Goal: Task Accomplishment & Management: Manage account settings

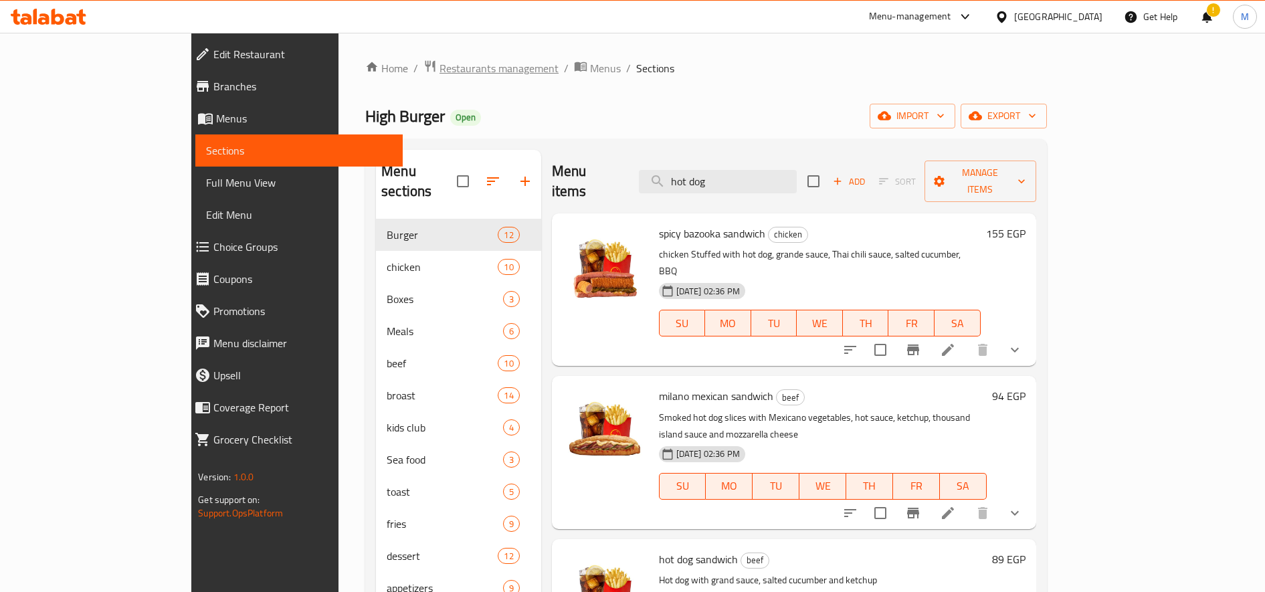
click at [440, 76] on span "Restaurants management" at bounding box center [499, 68] width 119 height 16
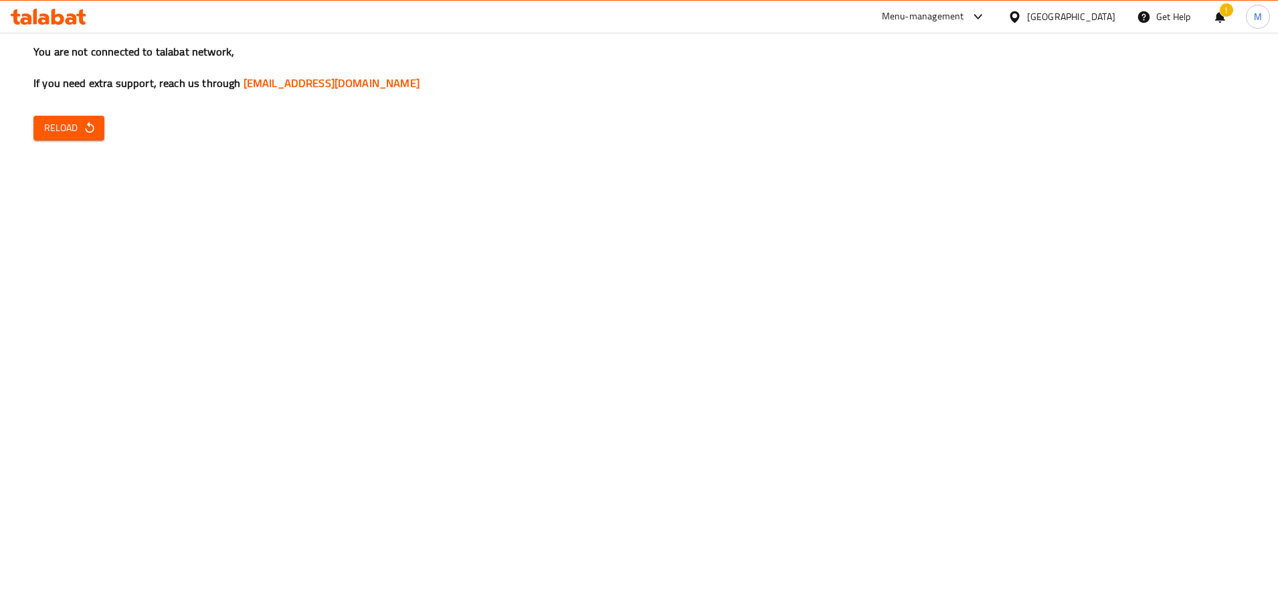
click at [30, 123] on div "You are not connected to talabat network, If you need extra support, reach us t…" at bounding box center [639, 296] width 1278 height 592
click at [48, 126] on span "Reload" at bounding box center [69, 128] width 50 height 17
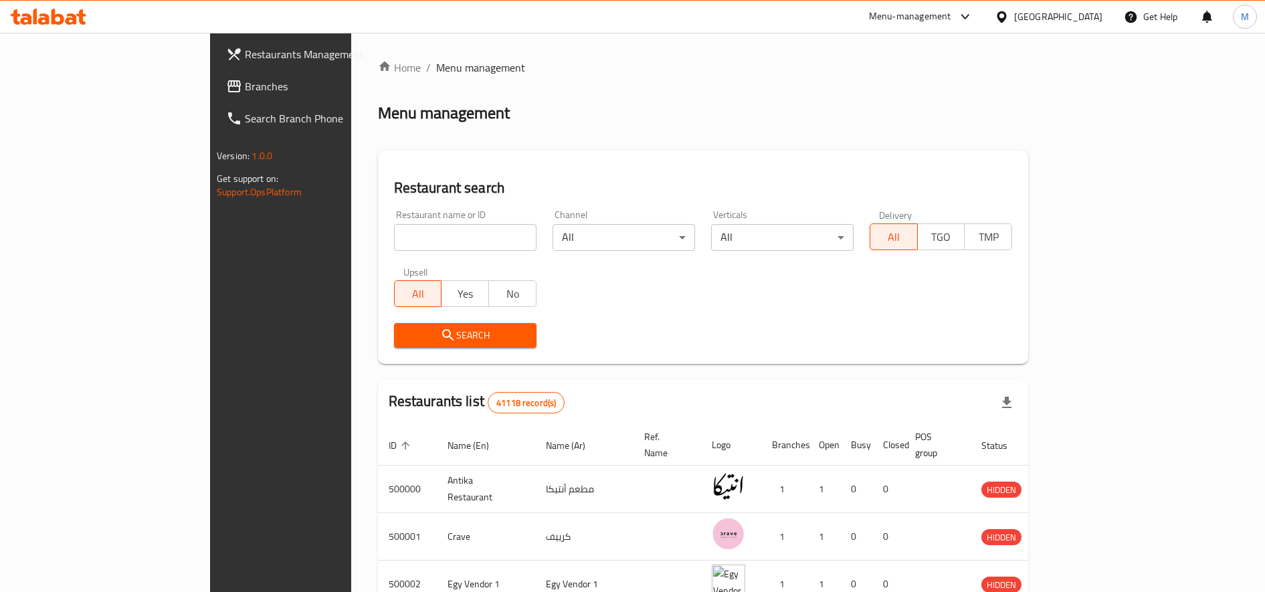
click at [416, 241] on input "search" at bounding box center [465, 237] width 143 height 27
paste input "701414"
type input "701414"
click at [406, 340] on span "Search" at bounding box center [465, 335] width 121 height 17
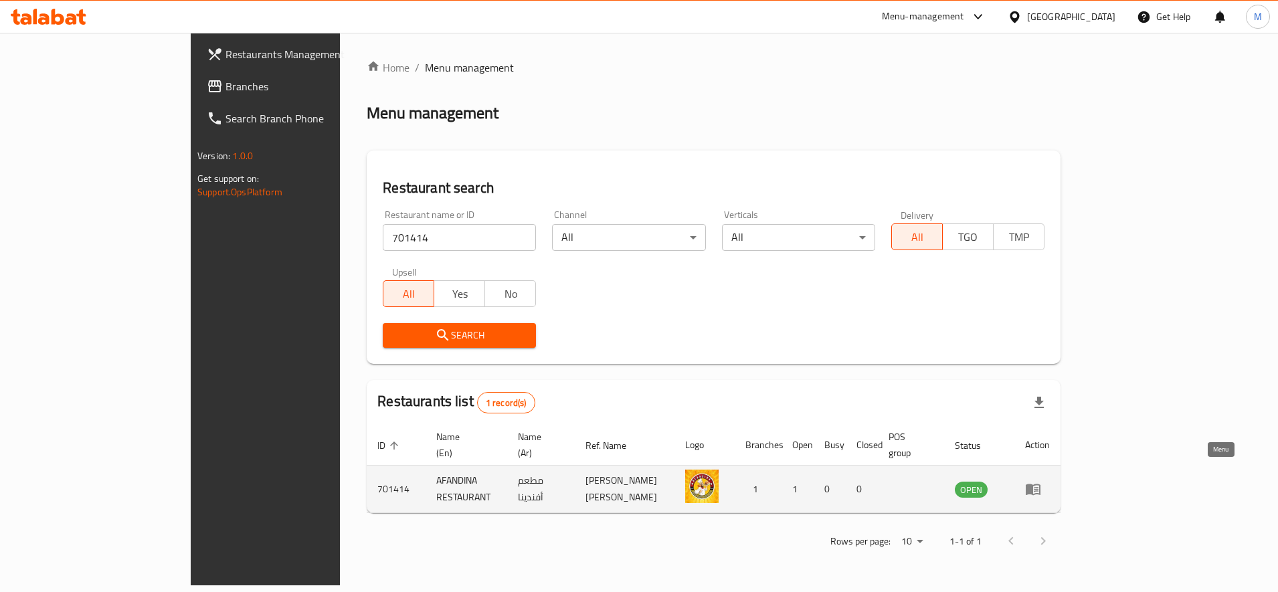
click at [1041, 481] on icon "enhanced table" at bounding box center [1033, 489] width 16 height 16
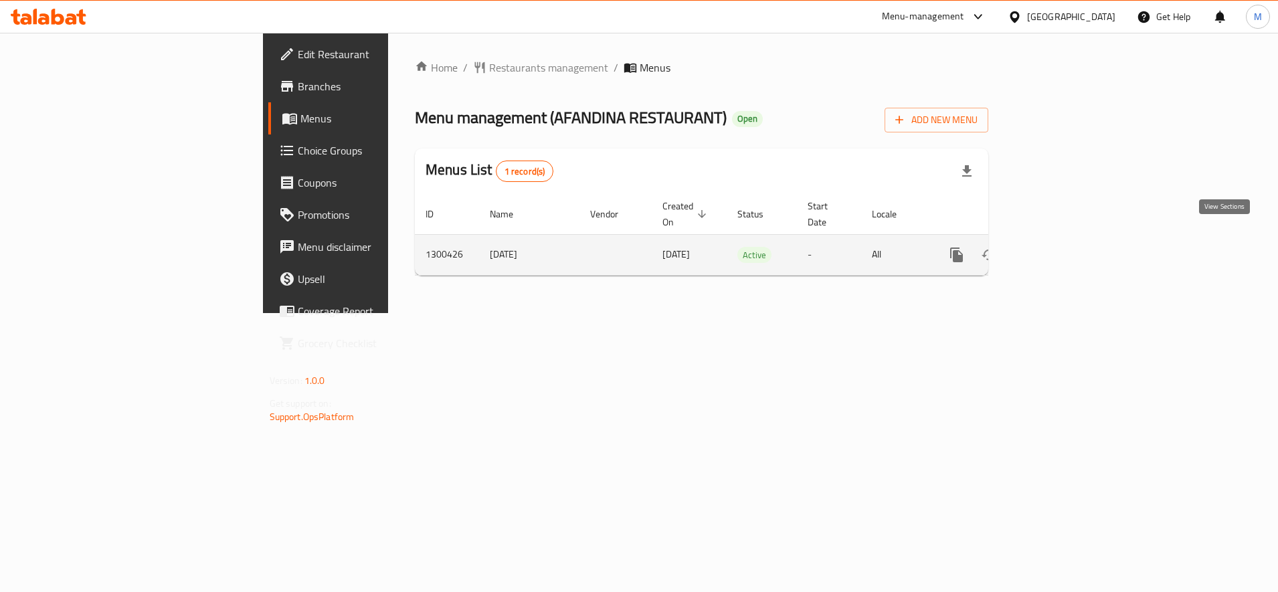
click at [1061, 247] on icon "enhanced table" at bounding box center [1053, 255] width 16 height 16
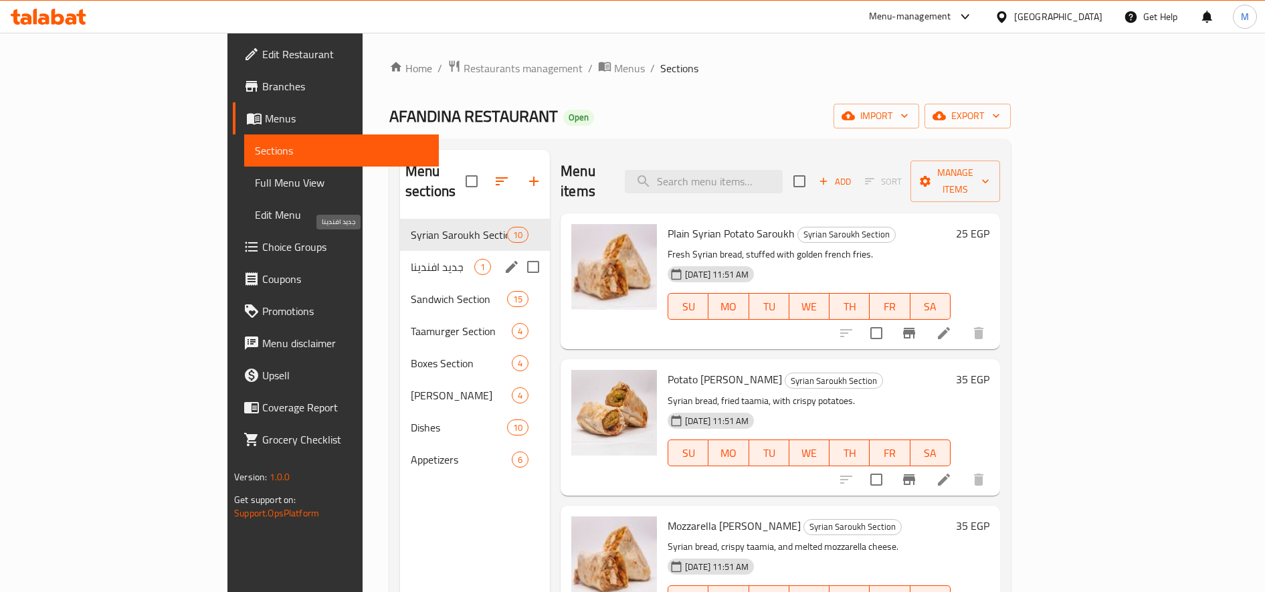
click at [411, 259] on span "جديد افندينا" at bounding box center [443, 267] width 64 height 16
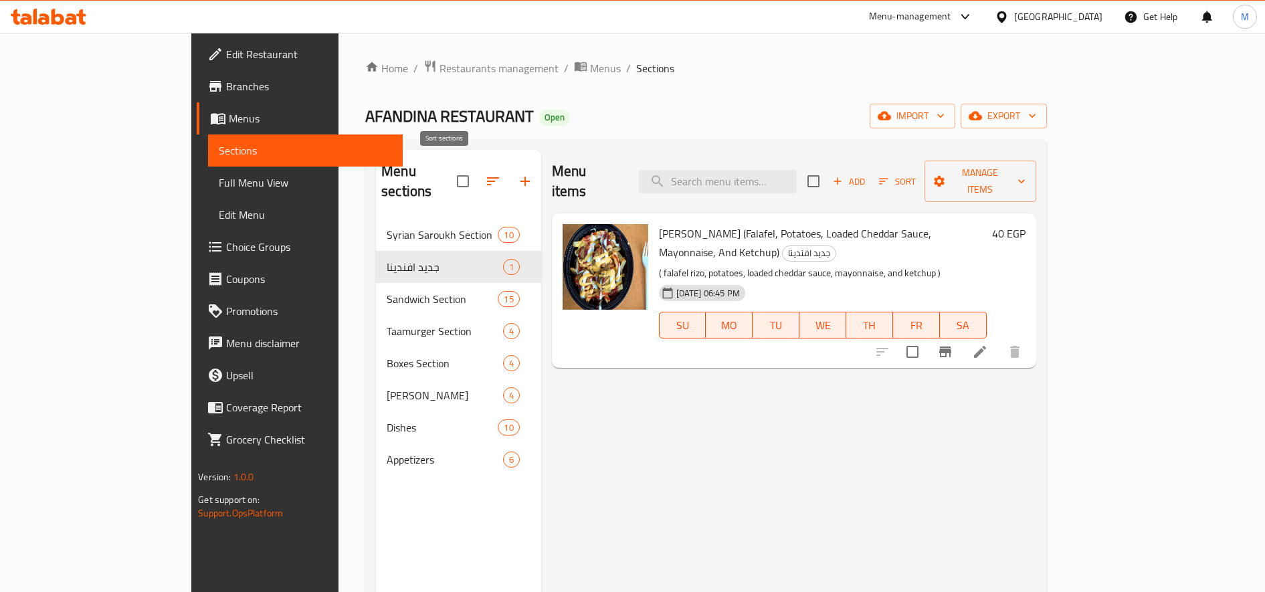
click at [485, 173] on icon "button" at bounding box center [493, 181] width 16 height 16
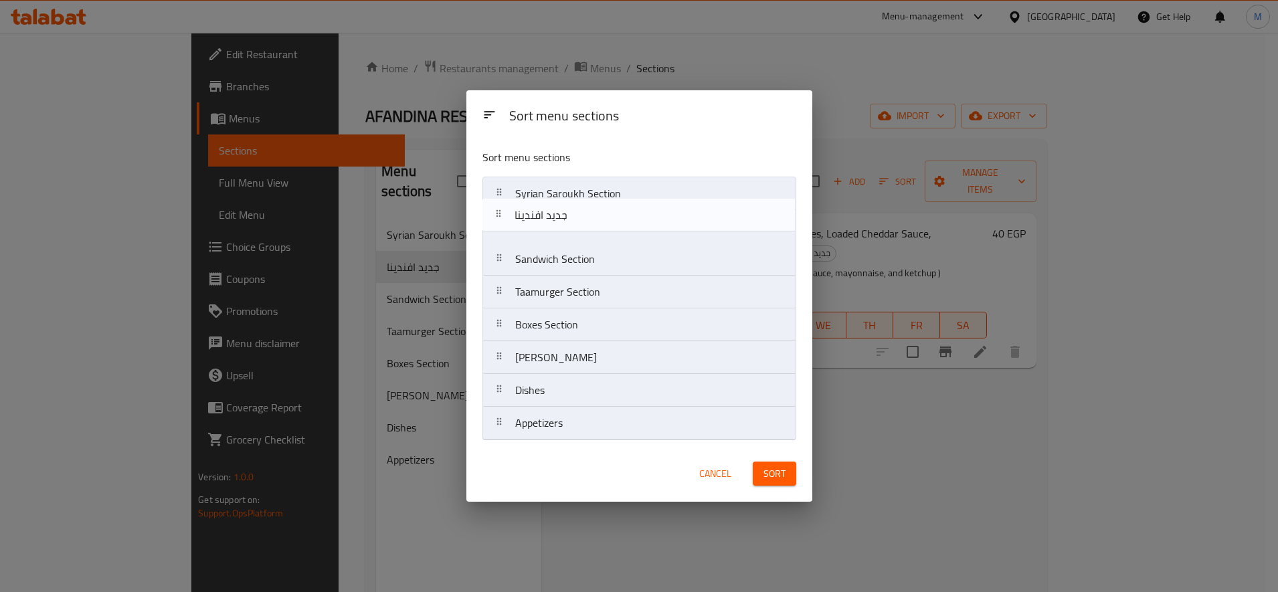
drag, startPoint x: 498, startPoint y: 226, endPoint x: 495, endPoint y: 171, distance: 54.3
click at [496, 173] on div "Sort menu sections Syrian Saroukh Section جديد افندينا Sandwich Section Taamurg…" at bounding box center [639, 292] width 346 height 307
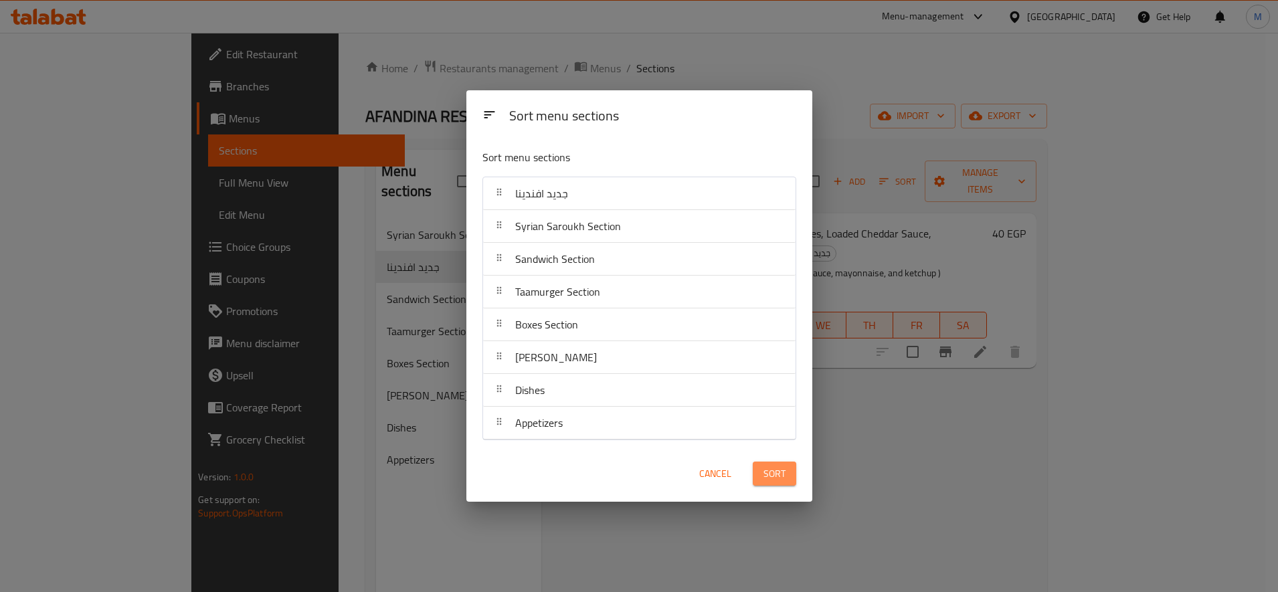
click at [770, 474] on span "Sort" at bounding box center [775, 474] width 22 height 17
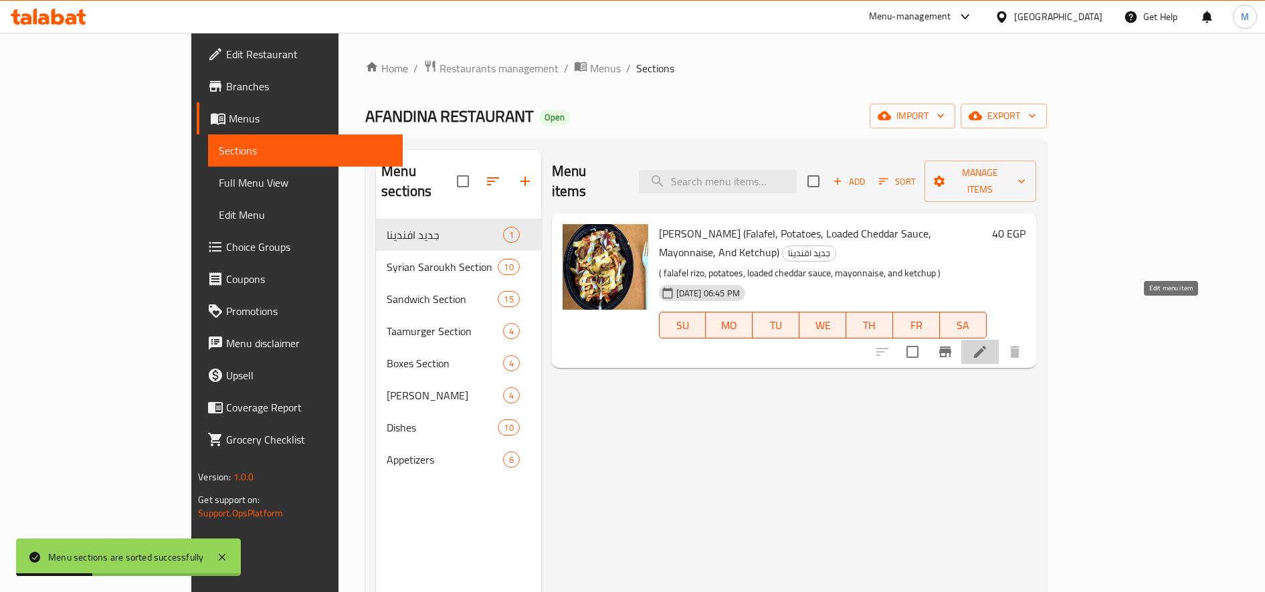
click at [986, 346] on icon at bounding box center [980, 352] width 12 height 12
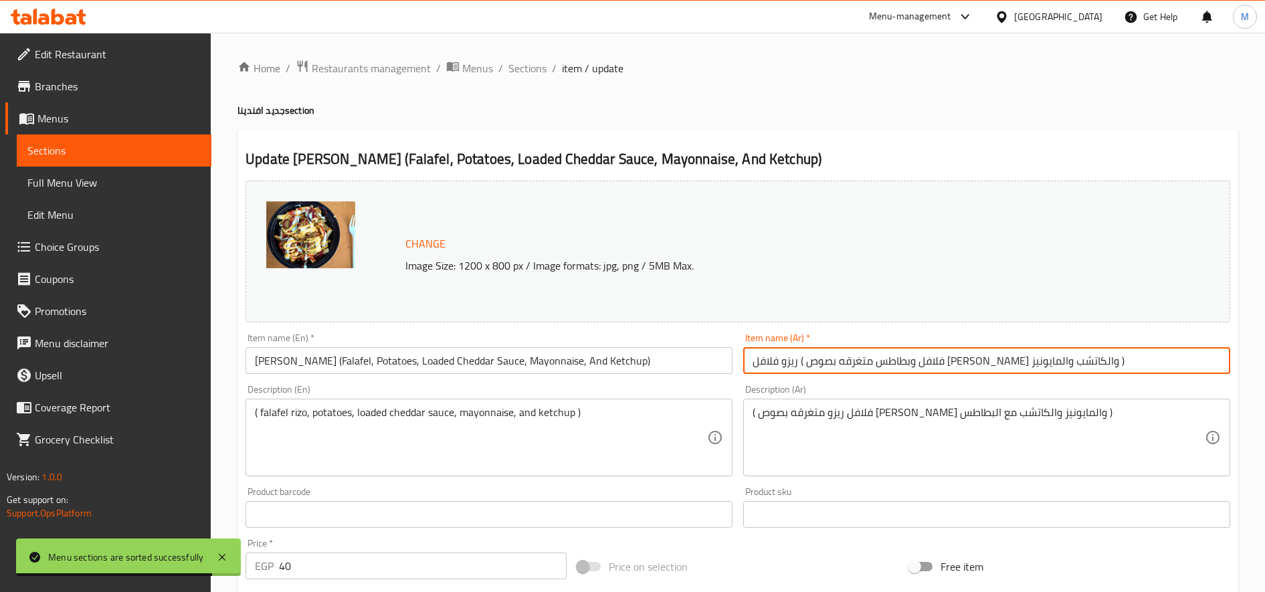
drag, startPoint x: 1025, startPoint y: 362, endPoint x: 580, endPoint y: 348, distance: 445.3
click at [580, 348] on div "Change Image Size: 1200 x 800 px / Image formats: jpg, png / 5MB Max. Item name…" at bounding box center [738, 473] width 996 height 596
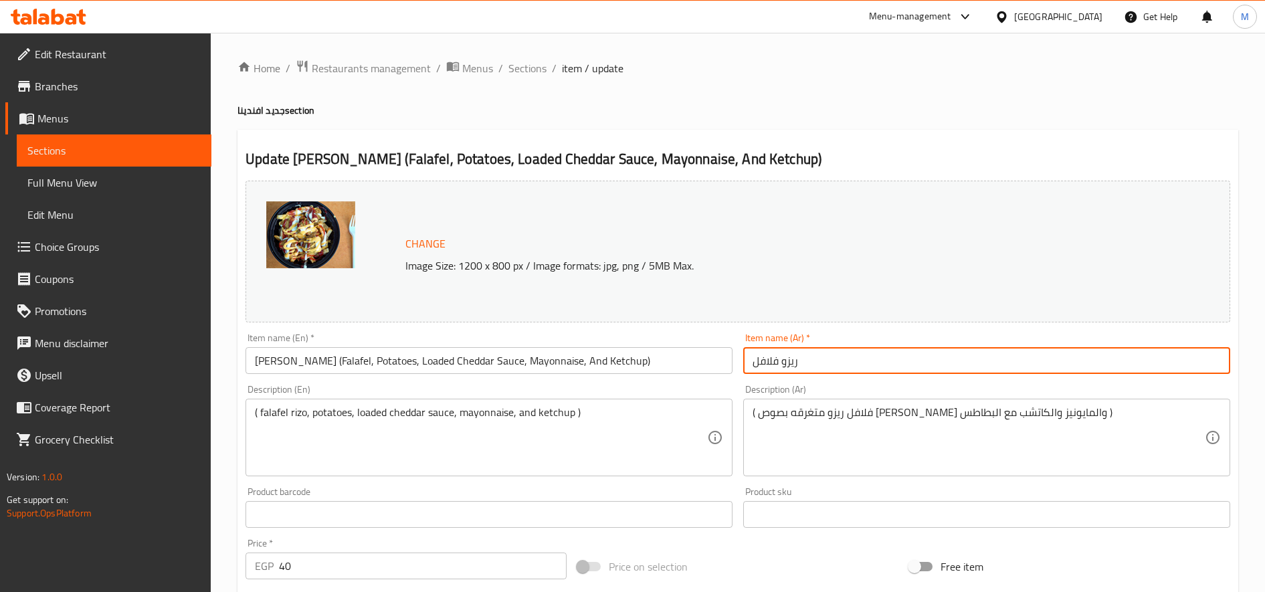
type input "ريزو فلافل"
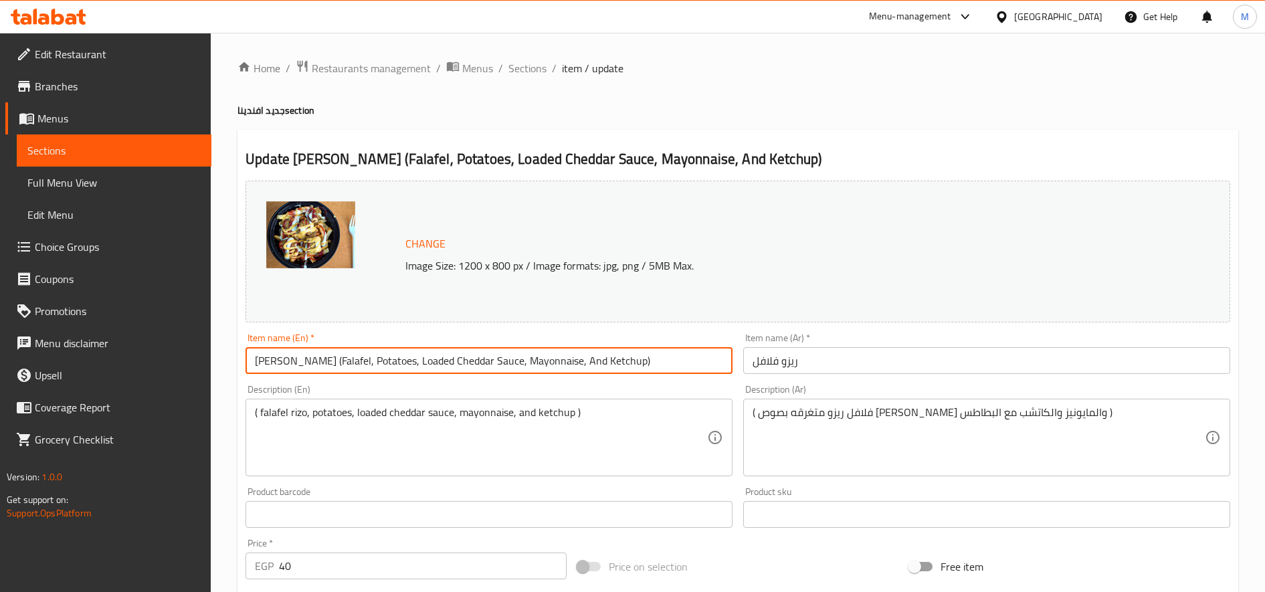
drag, startPoint x: 311, startPoint y: 362, endPoint x: 648, endPoint y: 355, distance: 337.4
click at [646, 355] on input "[PERSON_NAME] (Falafel, Potatoes, Loaded Cheddar Sauce, Mayonnaise, And Ketchup)" at bounding box center [489, 360] width 487 height 27
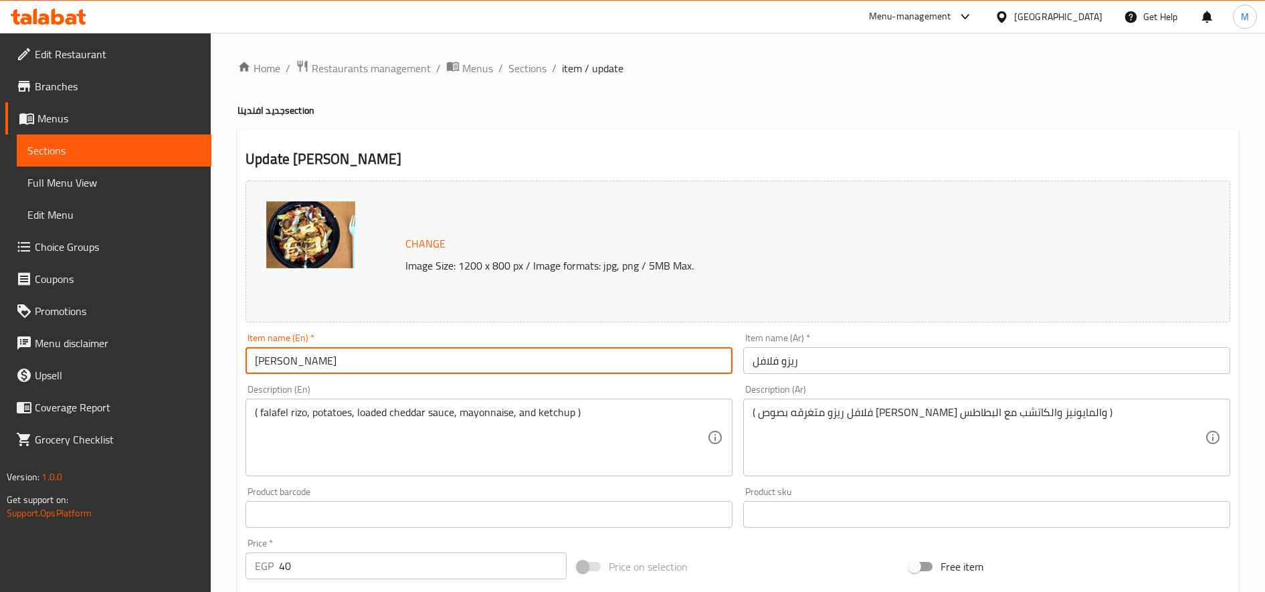
type input "[PERSON_NAME]"
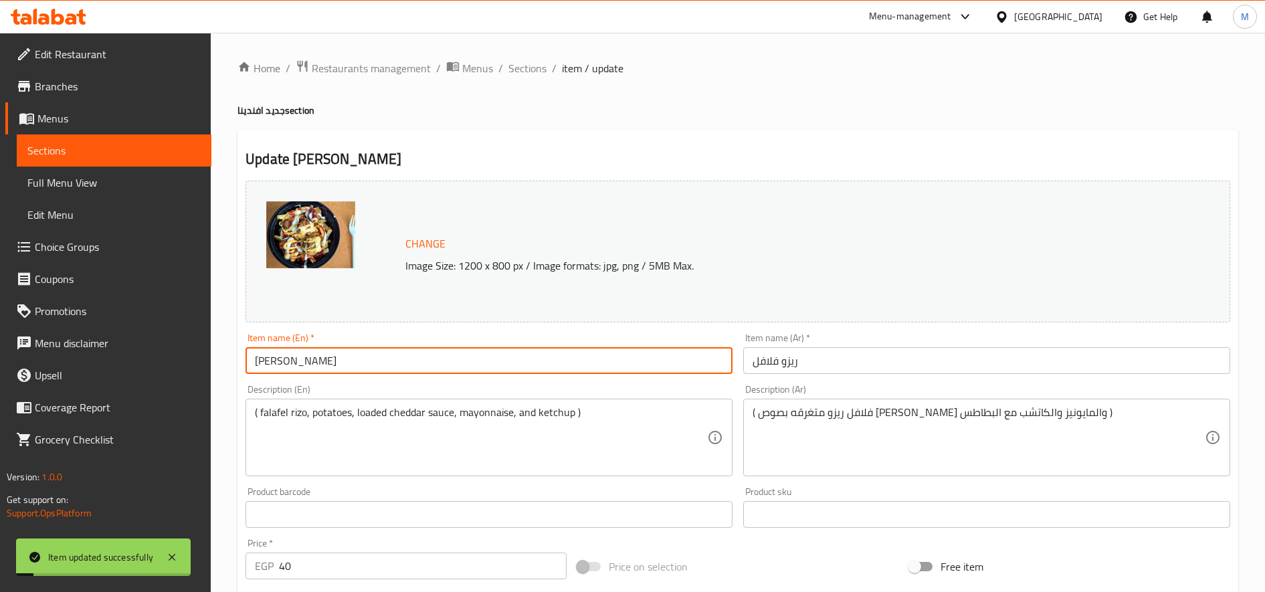
click at [516, 62] on span "Sections" at bounding box center [528, 68] width 38 height 16
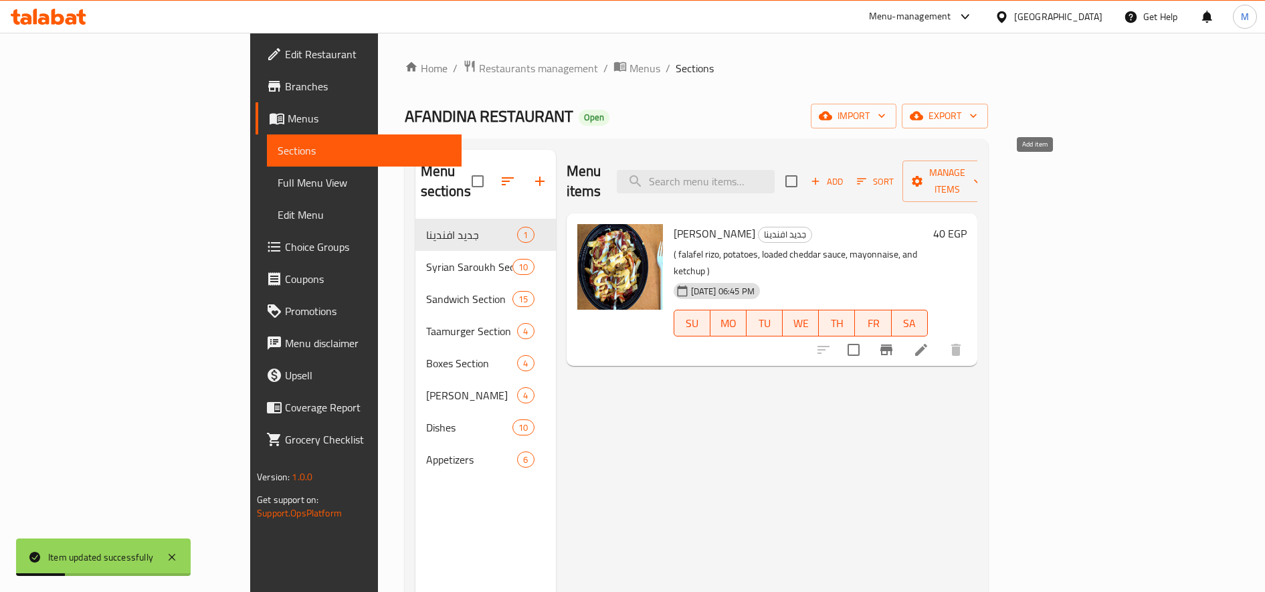
click at [845, 174] on span "Add" at bounding box center [827, 181] width 36 height 15
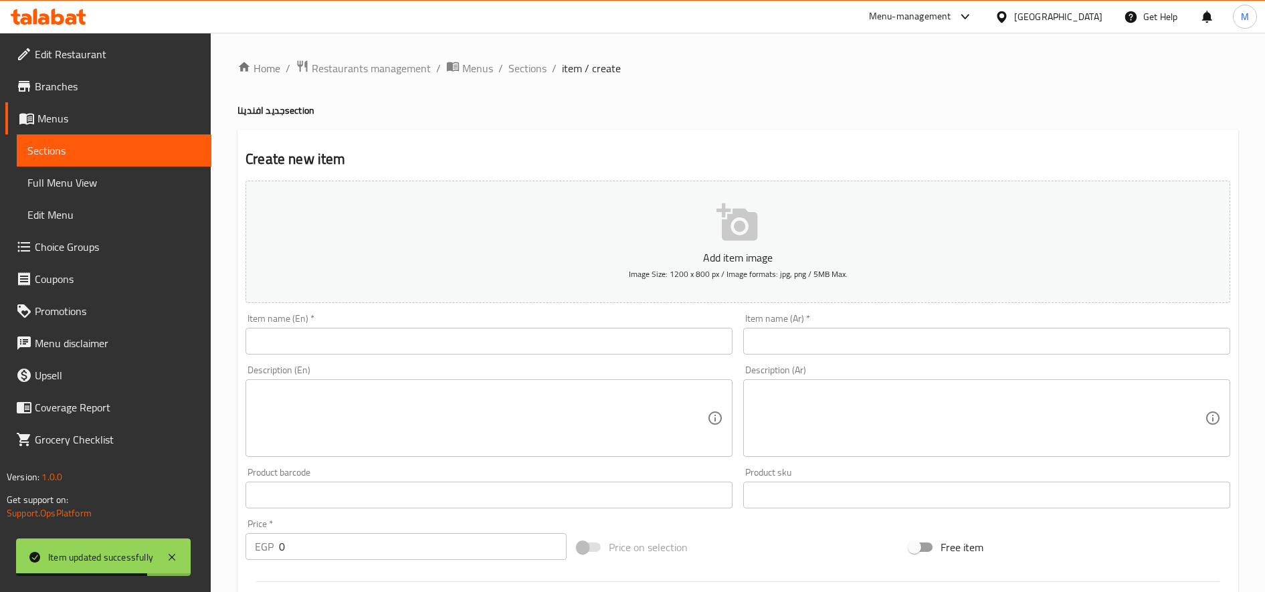
click at [909, 343] on input "text" at bounding box center [986, 341] width 487 height 27
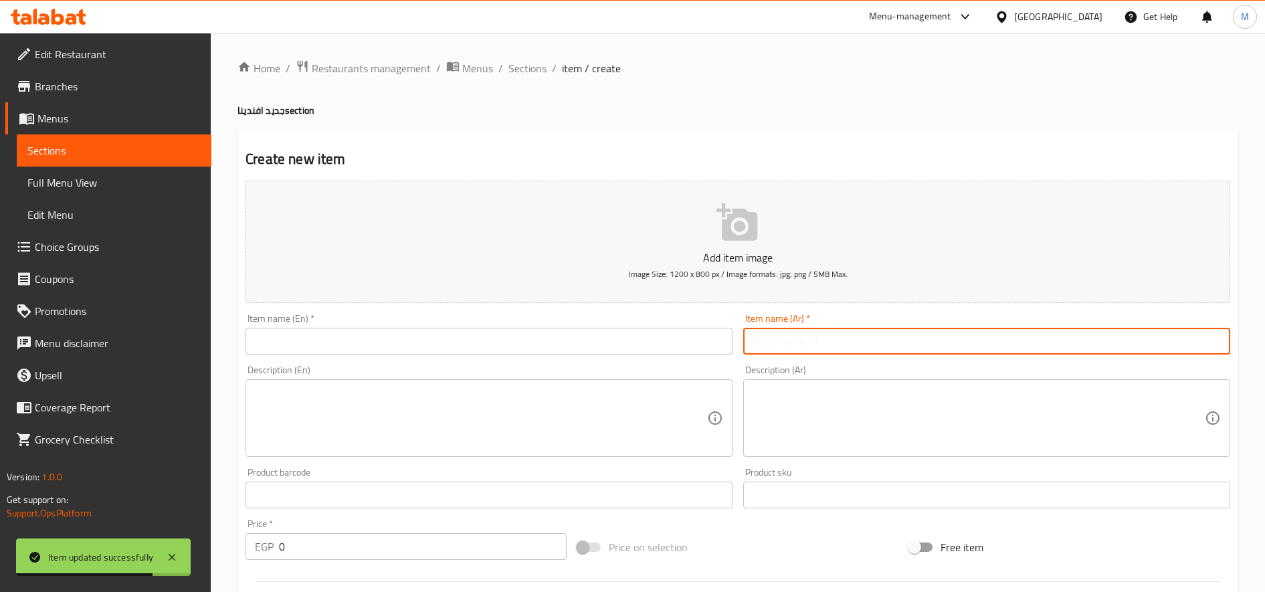
paste input "وجبة إفطار 55,(افندينا)"
drag, startPoint x: 790, startPoint y: 341, endPoint x: 798, endPoint y: 346, distance: 8.7
click at [790, 341] on input "وجبة إفطار 55,(افندينا)" at bounding box center [986, 341] width 487 height 27
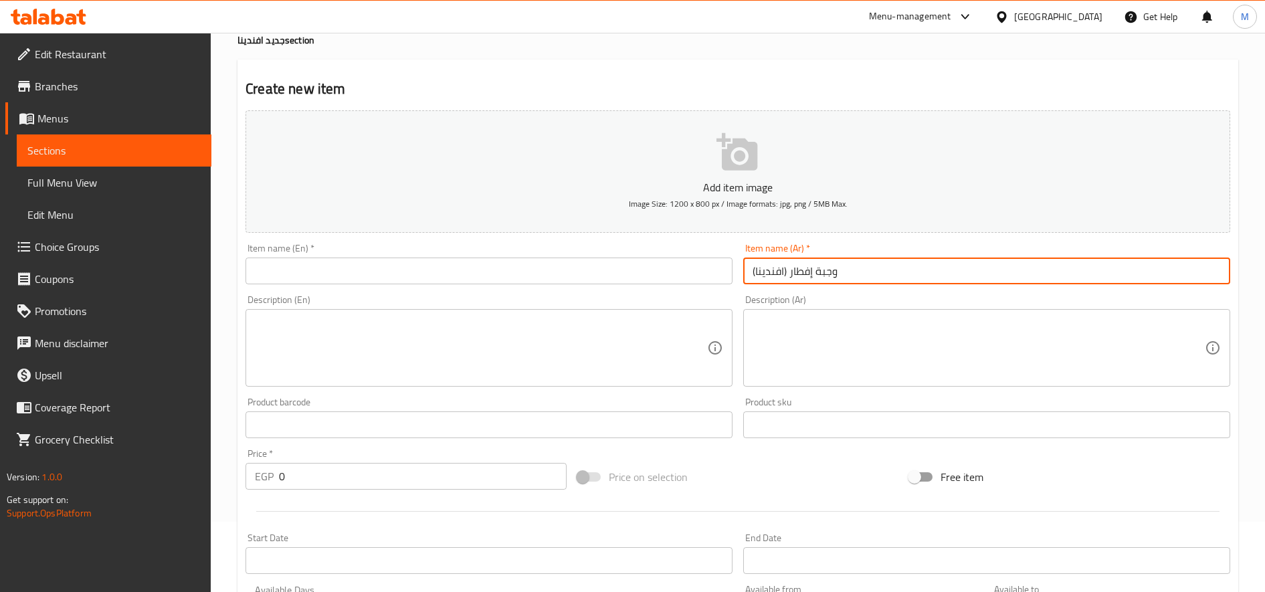
scroll to position [112, 0]
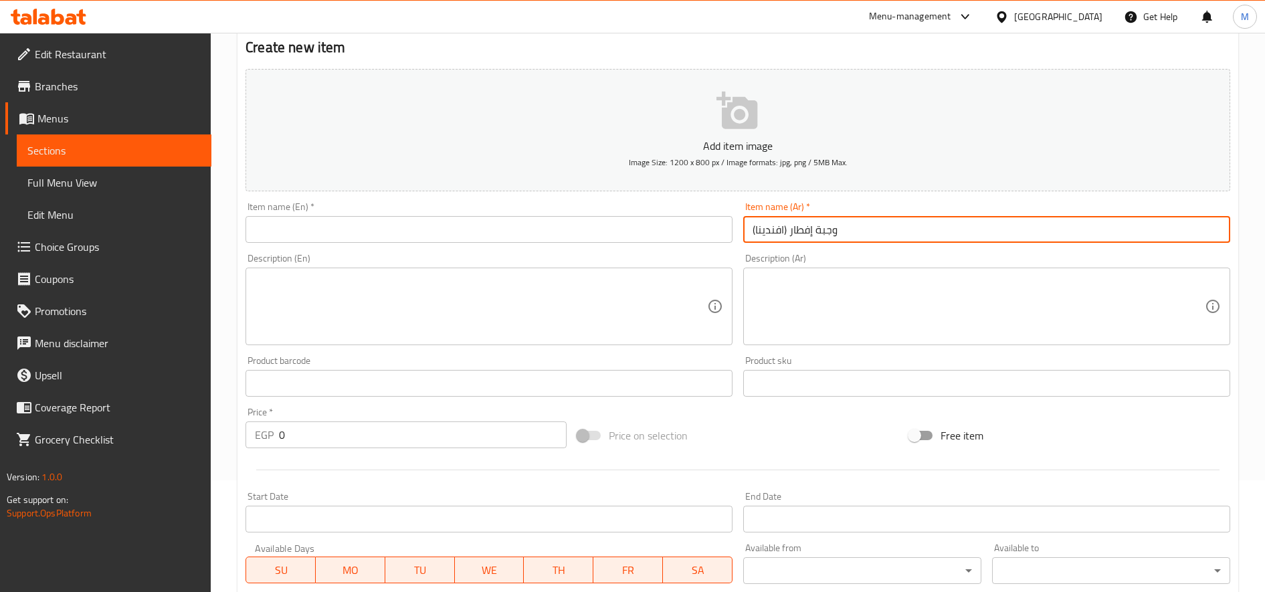
type input "وجبة إفطار (افندينا)"
click at [434, 434] on input "0" at bounding box center [423, 435] width 288 height 27
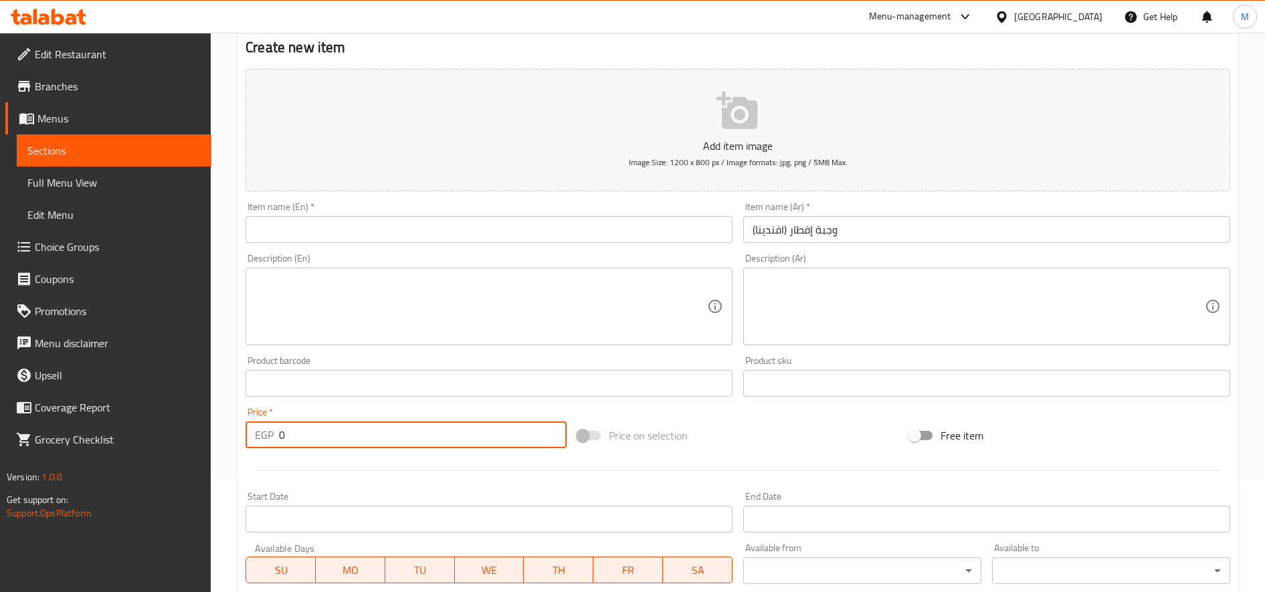
click at [434, 434] on input "0" at bounding box center [423, 435] width 288 height 27
paste input "55"
type input "55"
click at [1029, 310] on textarea at bounding box center [979, 307] width 452 height 64
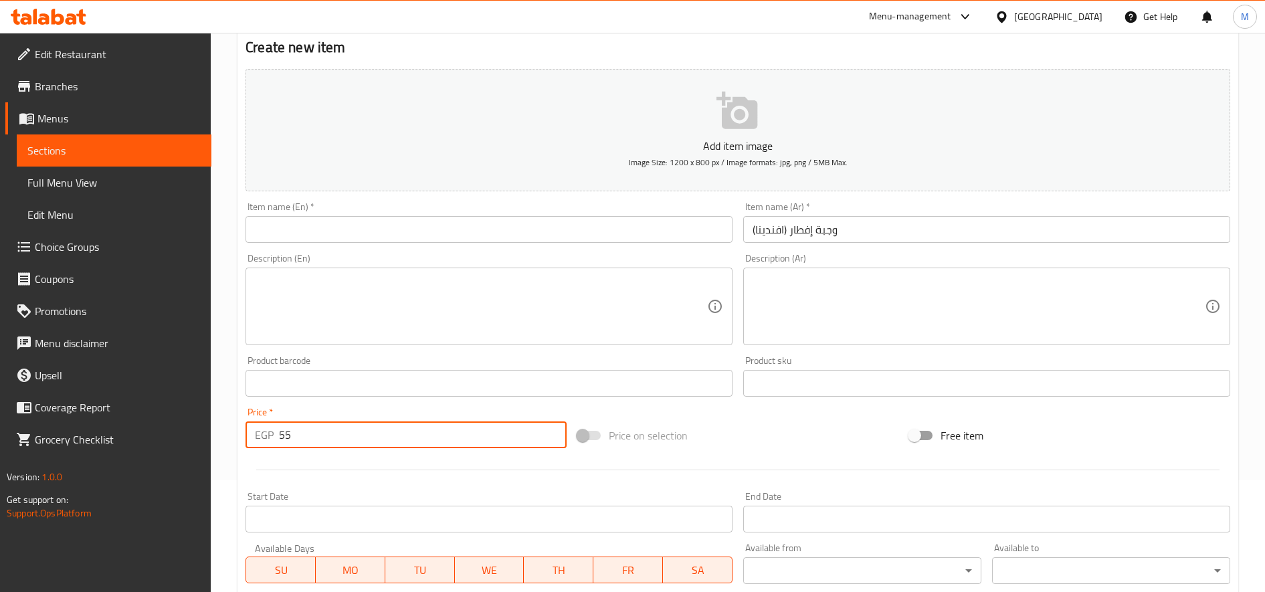
paste textarea "عباره عن بذنجان ومحشي او مقلي مع البطاطس والفول المتبل وقرصين طعميه بسمسم"
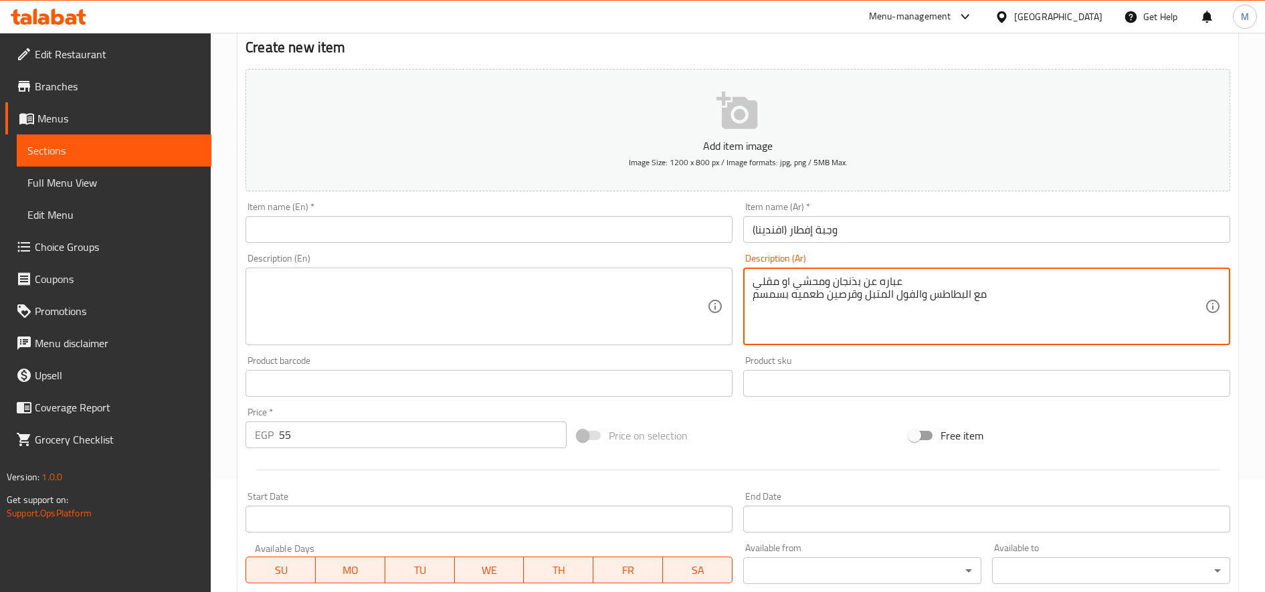
type textarea "عباره عن بذنجان ومحشي او مقلي مع البطاطس والفول المتبل وقرصين طعميه بسمسم"
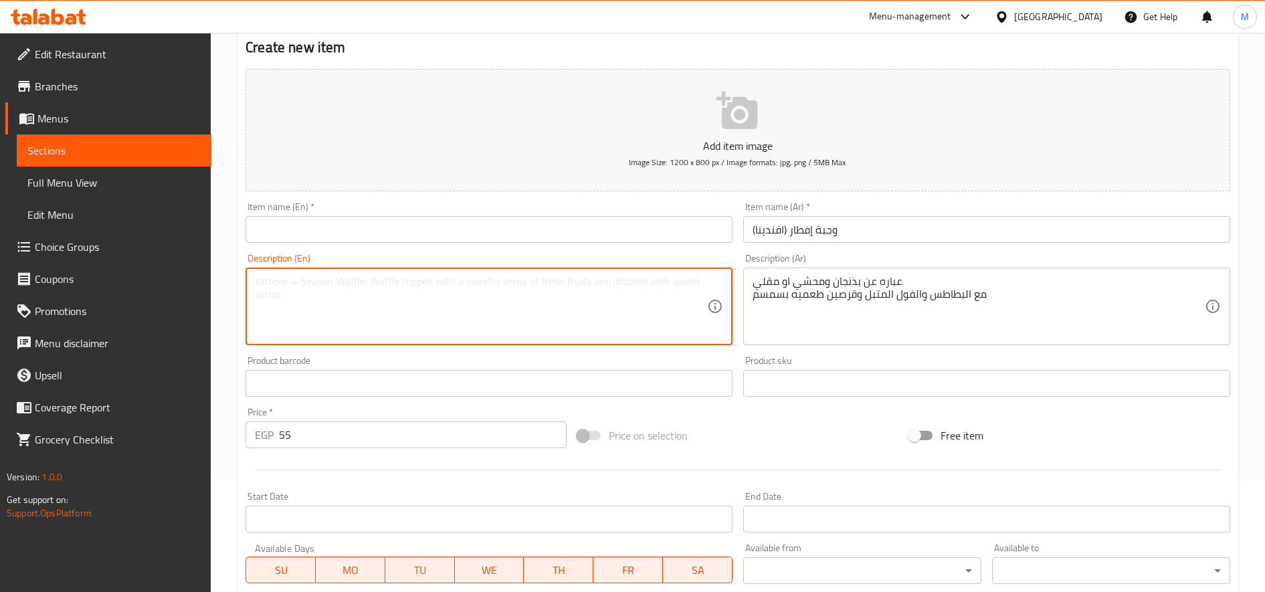
click at [423, 310] on textarea at bounding box center [481, 307] width 452 height 64
paste textarea "It's stuffed or fried eggplant with potatoes, spiced beans, and two sesame taam…"
click at [495, 327] on textarea "It's stuffed or fried eggplant with potatoes, spiced beans, and two sesame taam…" at bounding box center [481, 307] width 452 height 64
type textarea "It's stuffed or fried eggplant with potatoes, spiced beans, and two sesame taam…"
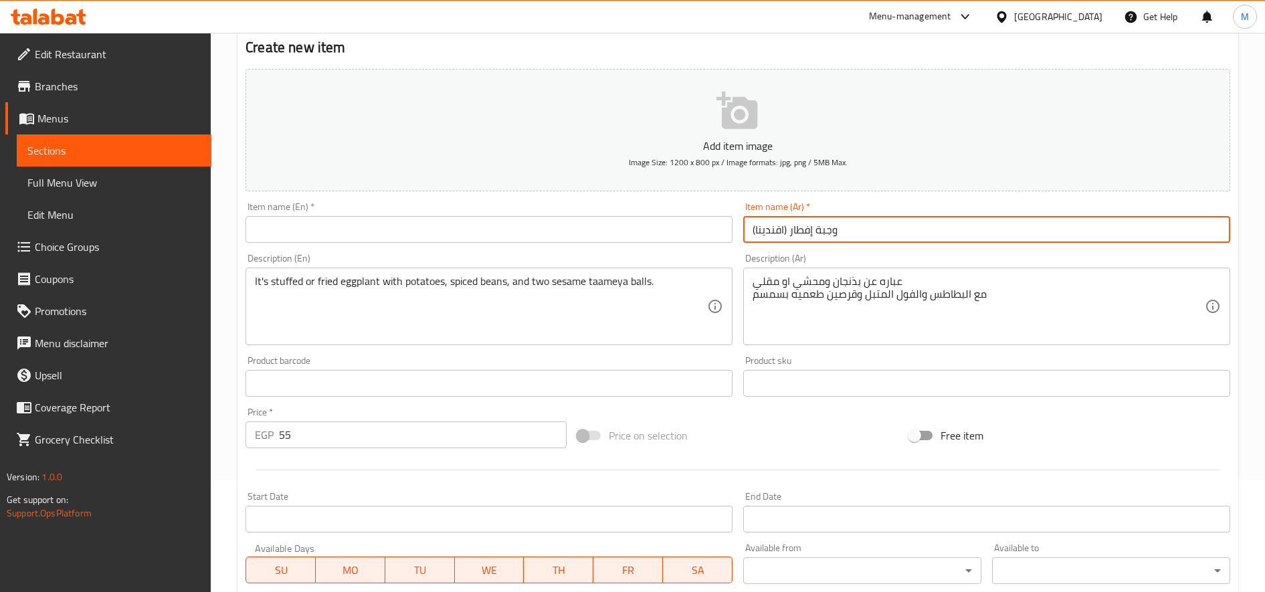
click at [766, 232] on input "وجبة إفطار (افندينا)" at bounding box center [986, 229] width 487 height 27
click at [418, 237] on input "text" at bounding box center [489, 229] width 487 height 27
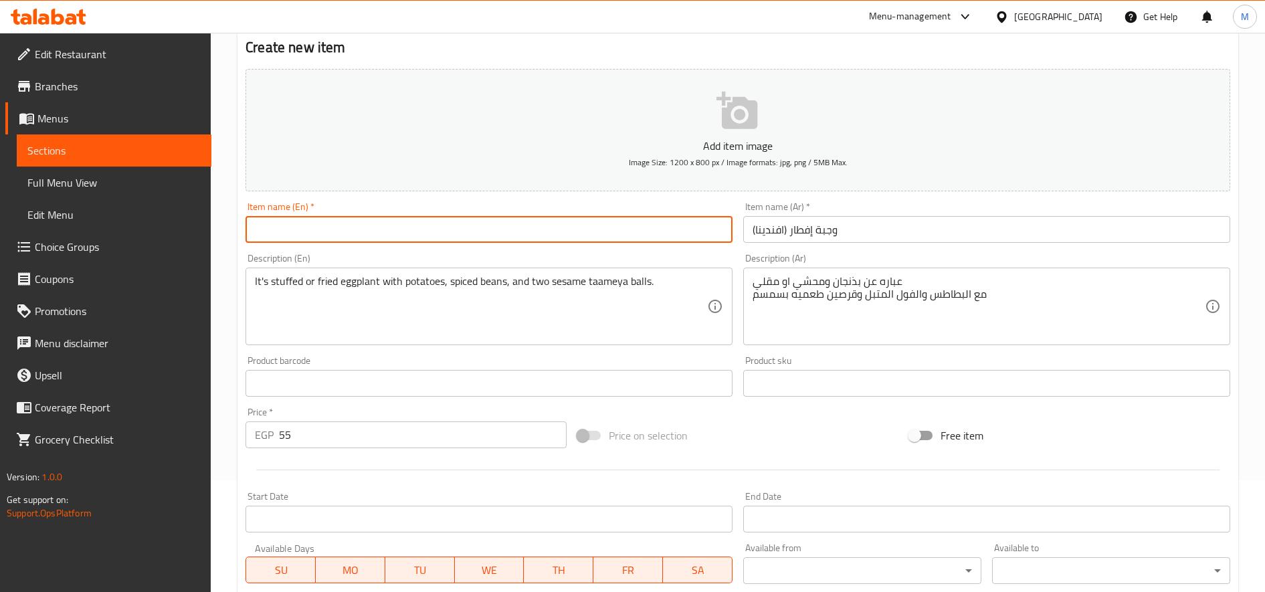
paste input "Breakfast (Effendina)"
click at [309, 232] on input "Breakfast (Effendina)" at bounding box center [489, 229] width 487 height 27
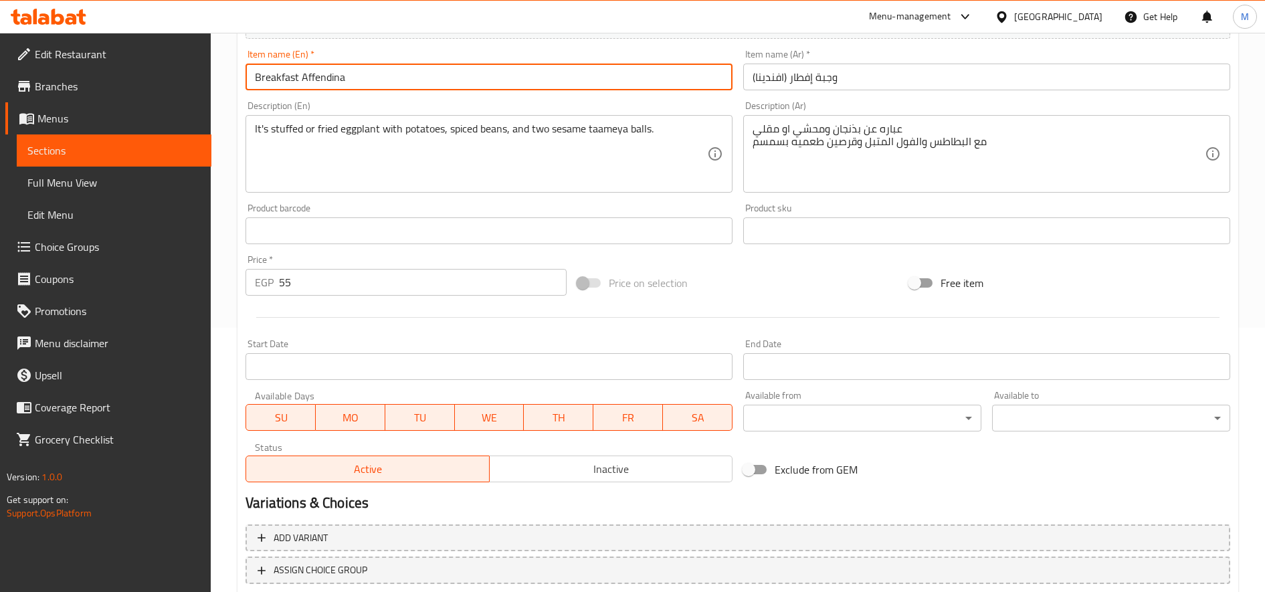
scroll to position [353, 0]
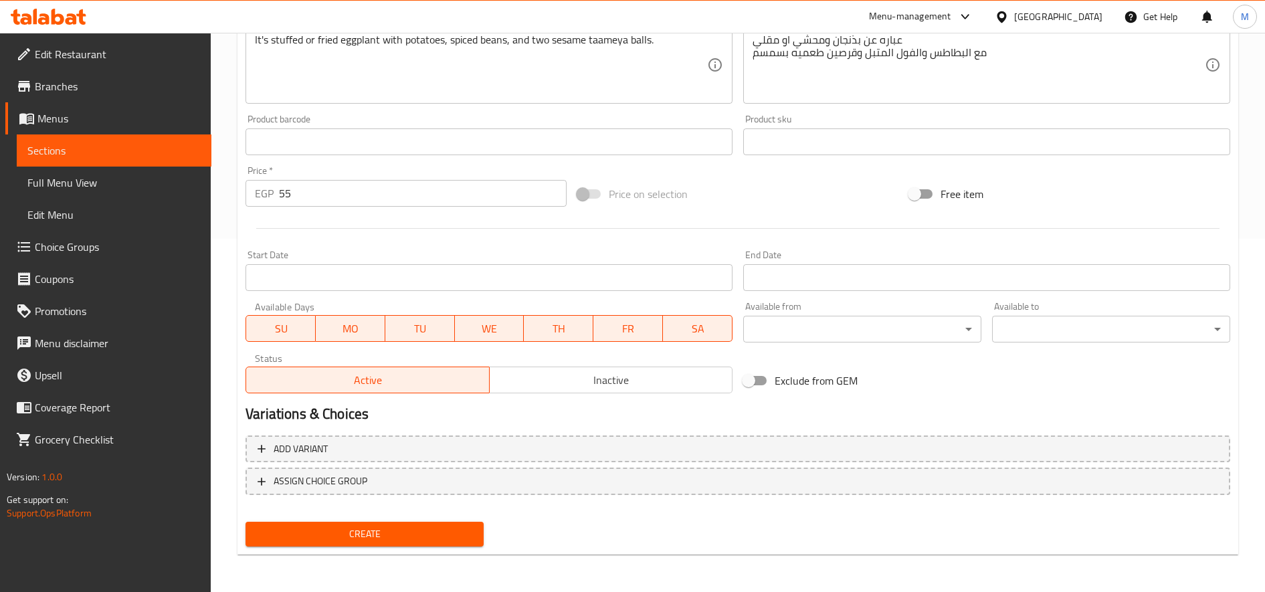
type input "Breakfast Affendina"
click at [435, 531] on span "Create" at bounding box center [364, 534] width 217 height 17
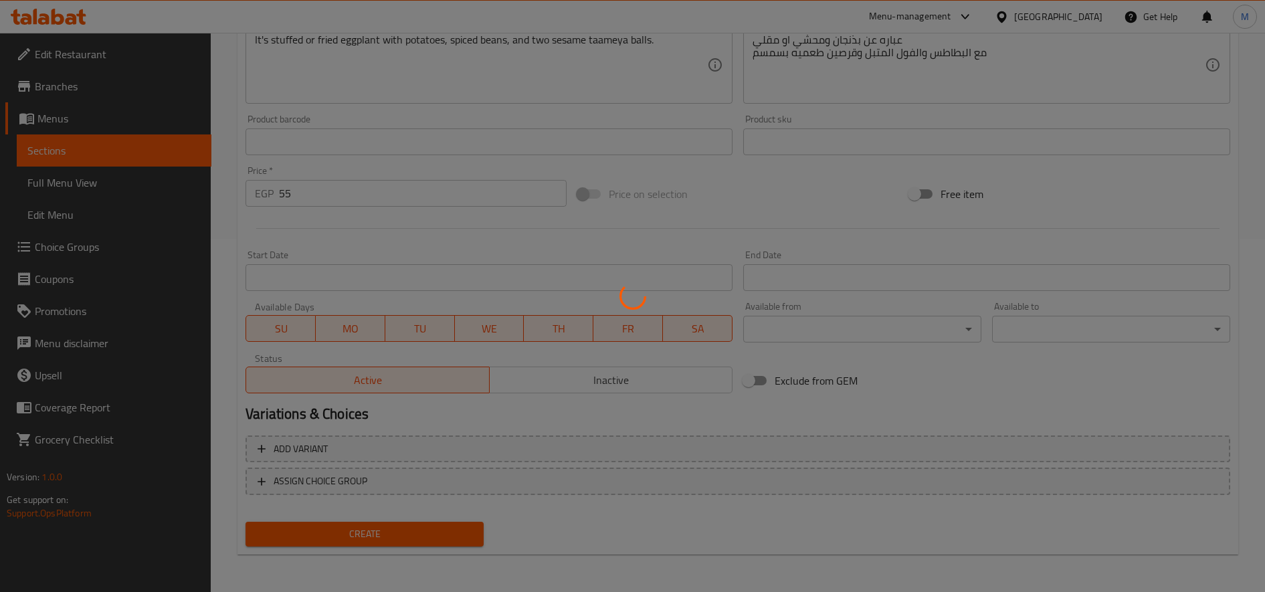
type input "0"
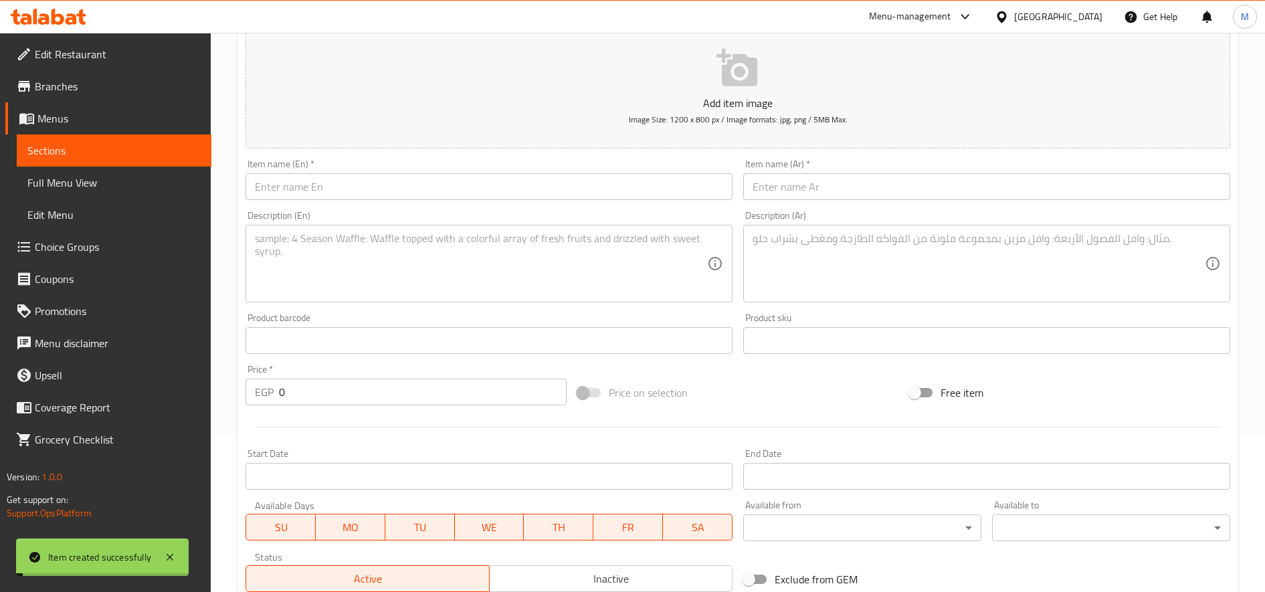
scroll to position [0, 0]
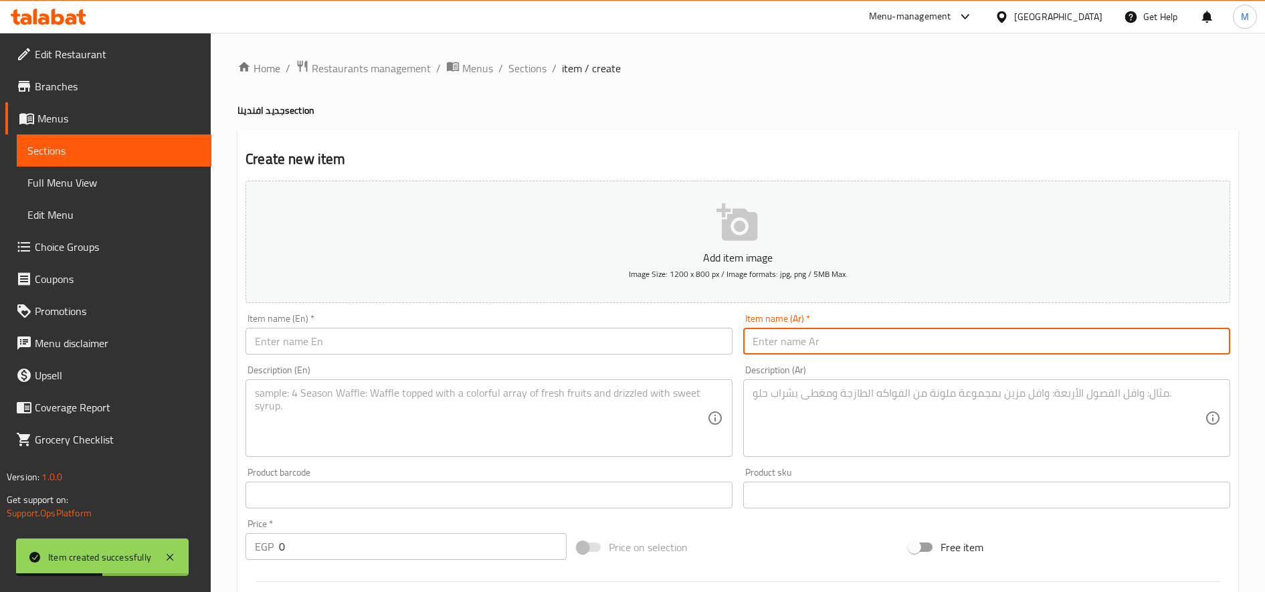
click at [841, 337] on input "text" at bounding box center [986, 341] width 487 height 27
paste input "وجبة السلطان"
type input "وجبة السلطان"
drag, startPoint x: 446, startPoint y: 339, endPoint x: 458, endPoint y: 343, distance: 12.1
click at [446, 341] on input "text" at bounding box center [489, 341] width 487 height 27
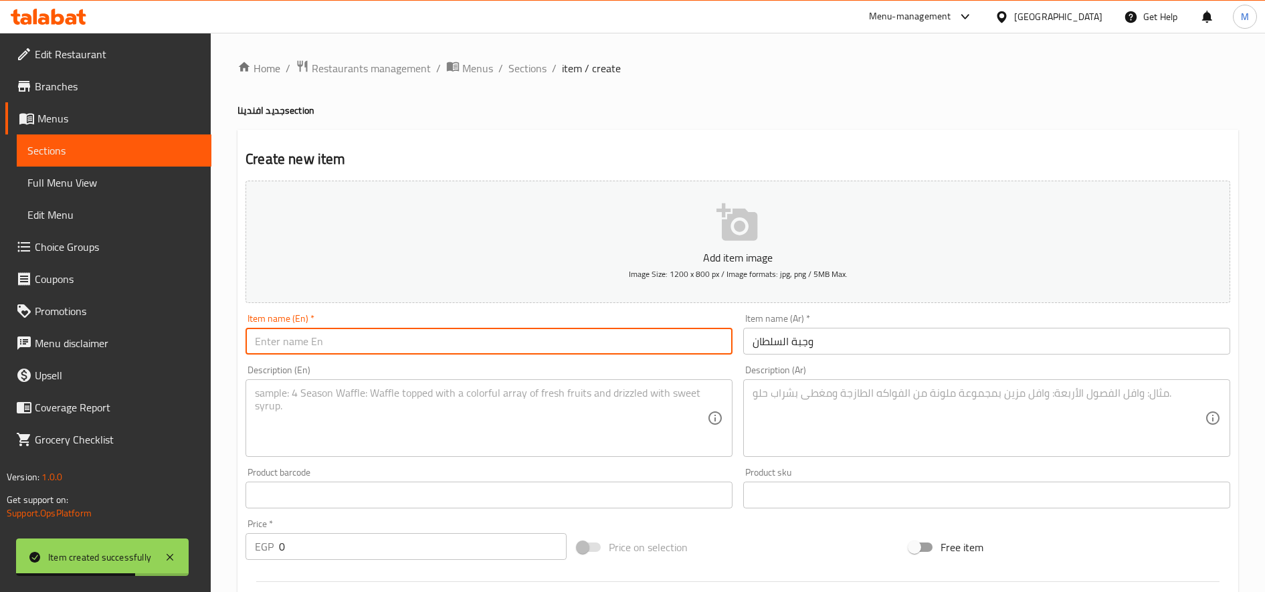
paste input "[PERSON_NAME] meal"
type input "[PERSON_NAME] meal"
click at [853, 415] on textarea at bounding box center [979, 419] width 452 height 64
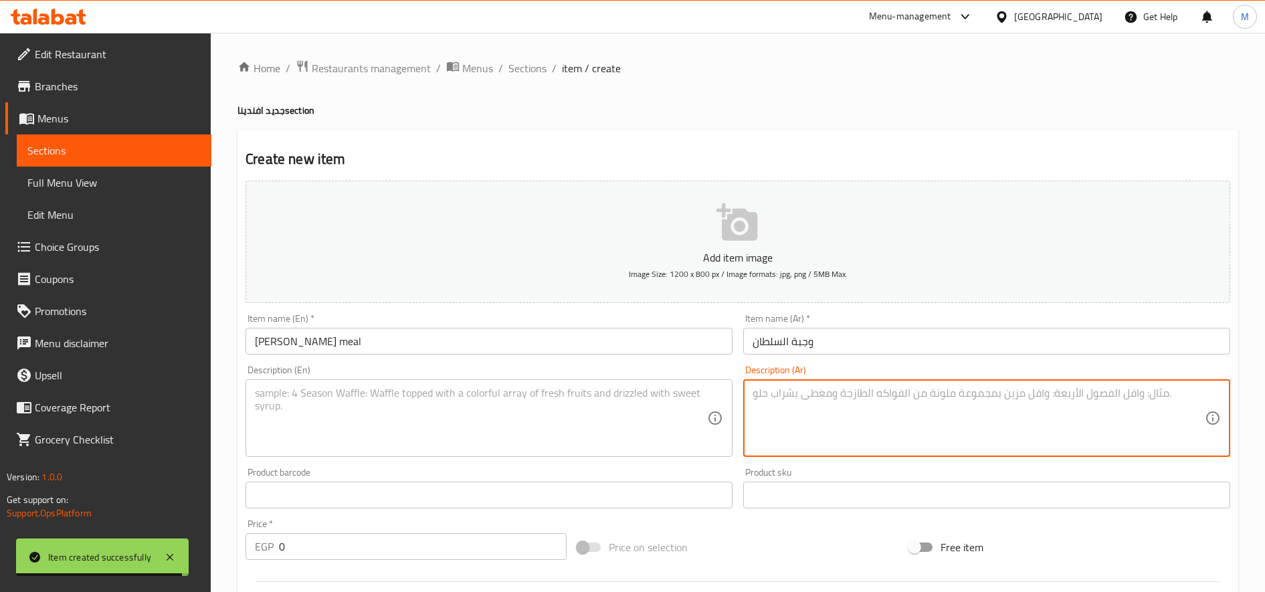
paste textarea "بطاطس وطعميه بسمسم وفول متبل وغنوج"
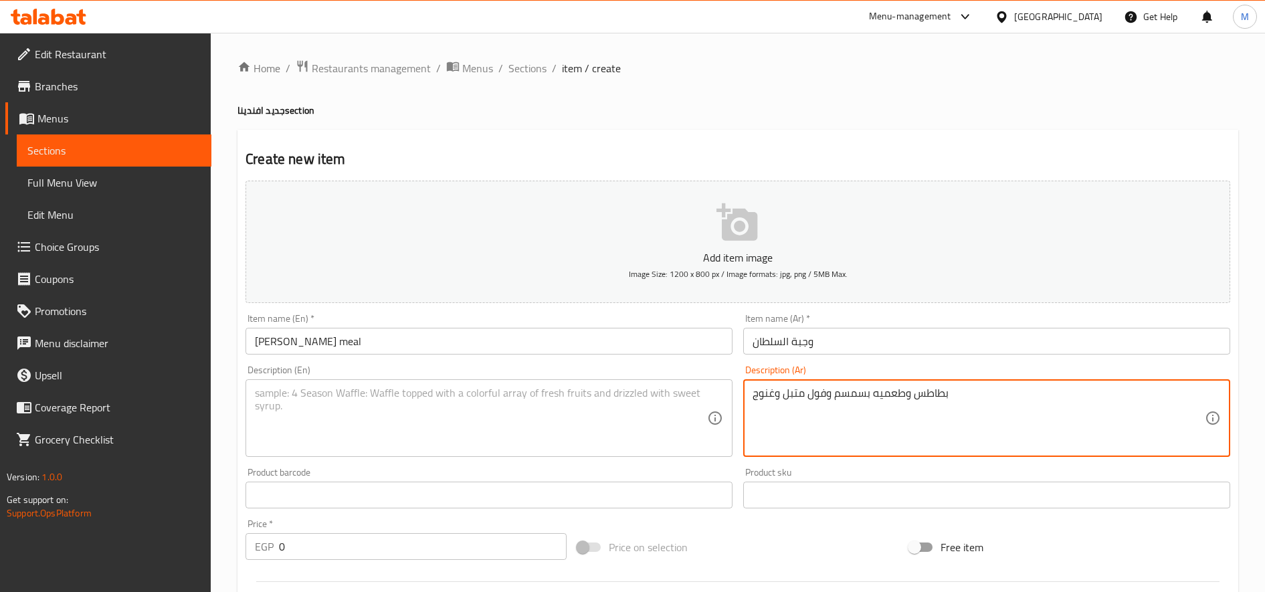
type textarea "بطاطس وطعميه بسمسم وفول متبل وغنوج"
click at [501, 422] on textarea at bounding box center [481, 419] width 452 height 64
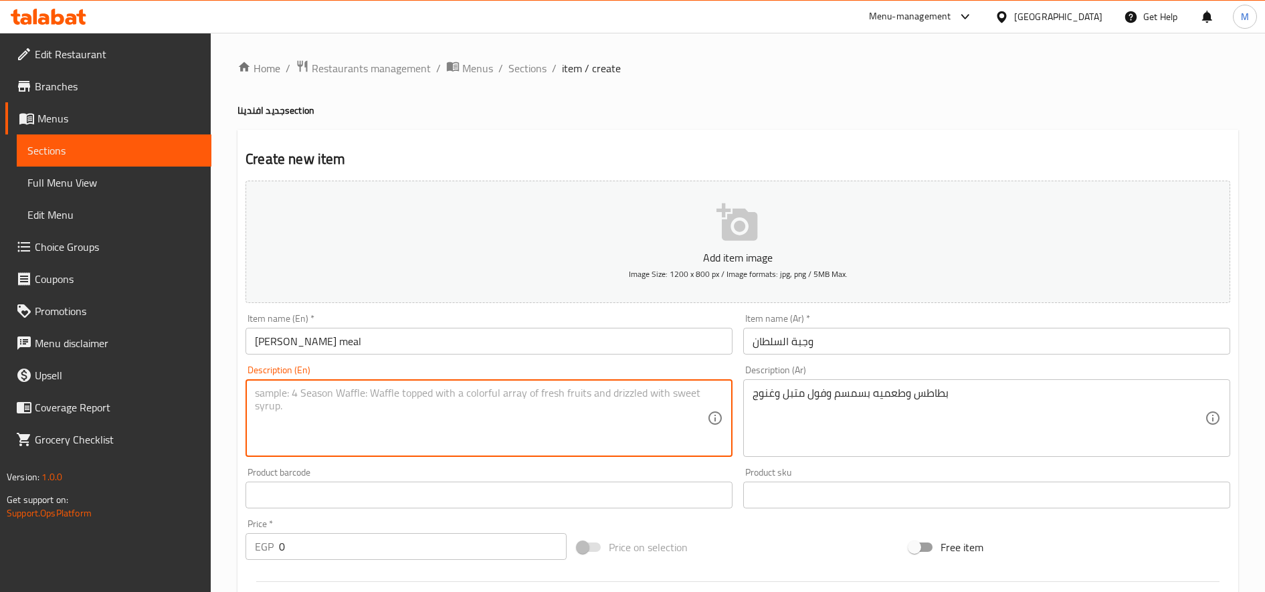
paste textarea "Potatoes, sesame paste, spiced fava beans, and ghanoush"
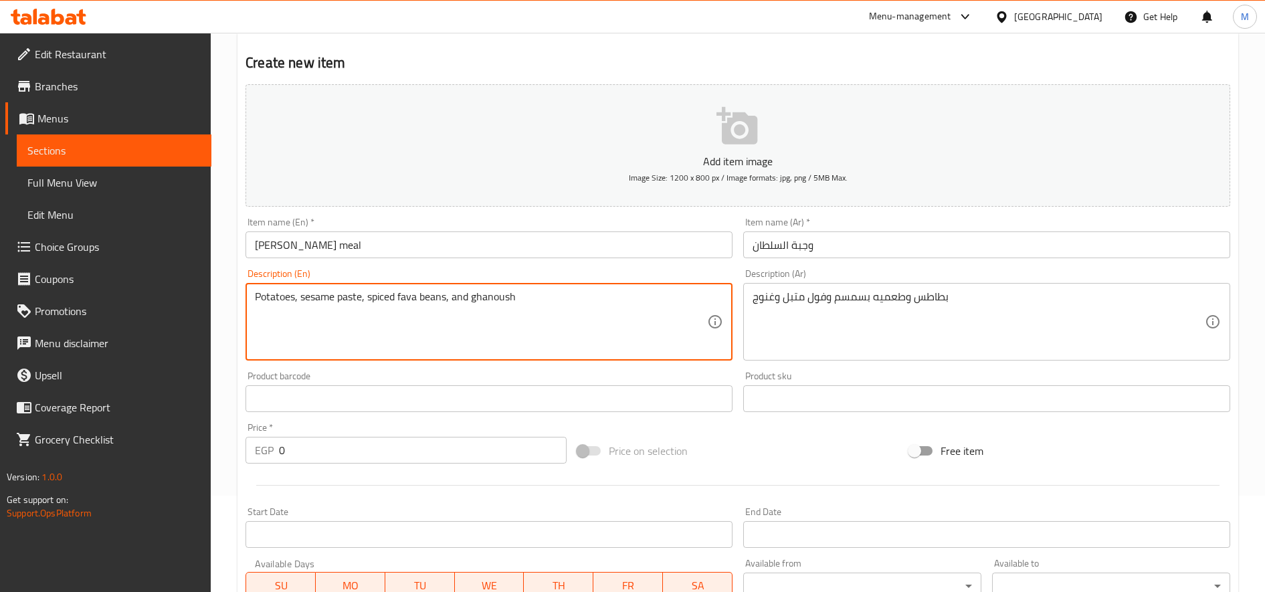
scroll to position [223, 0]
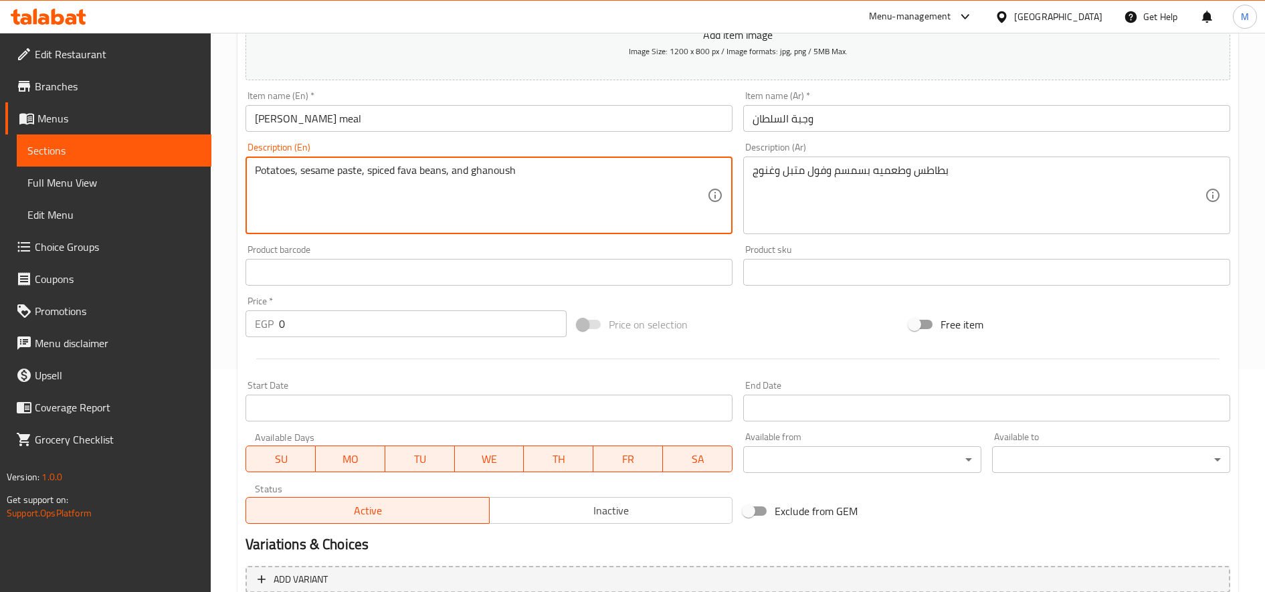
type textarea "Potatoes, sesame paste, spiced fava beans, and ghanoush"
click at [407, 330] on input "0" at bounding box center [423, 324] width 288 height 27
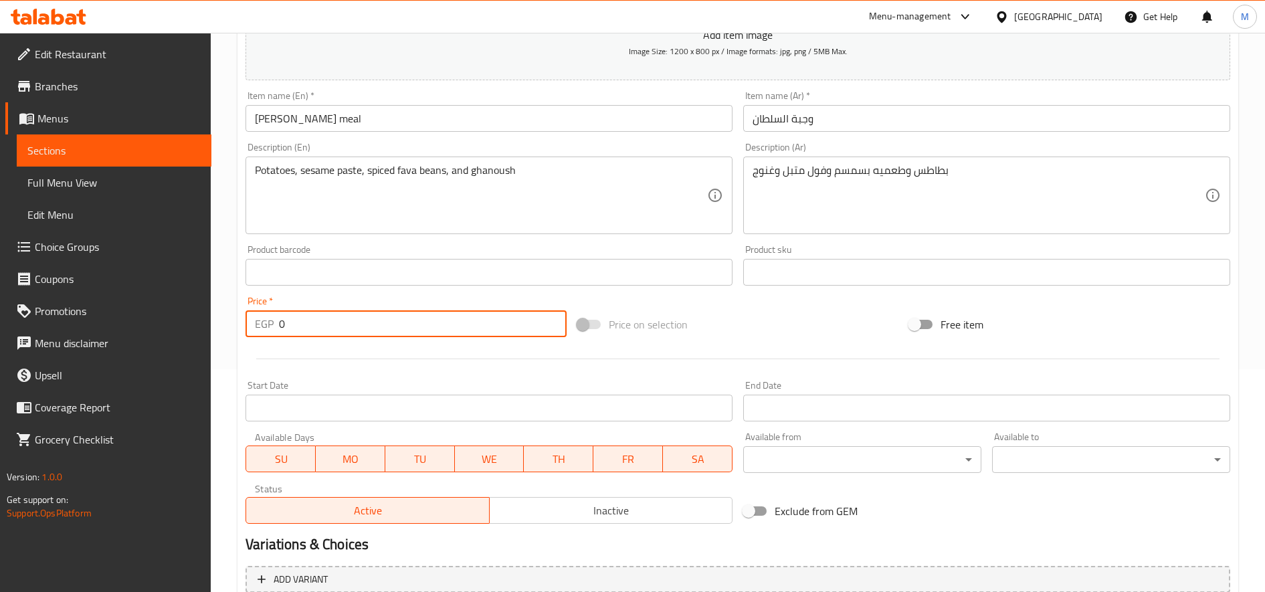
click at [407, 330] on input "0" at bounding box center [423, 324] width 288 height 27
click at [407, 329] on input "0" at bounding box center [423, 324] width 288 height 27
type input "55"
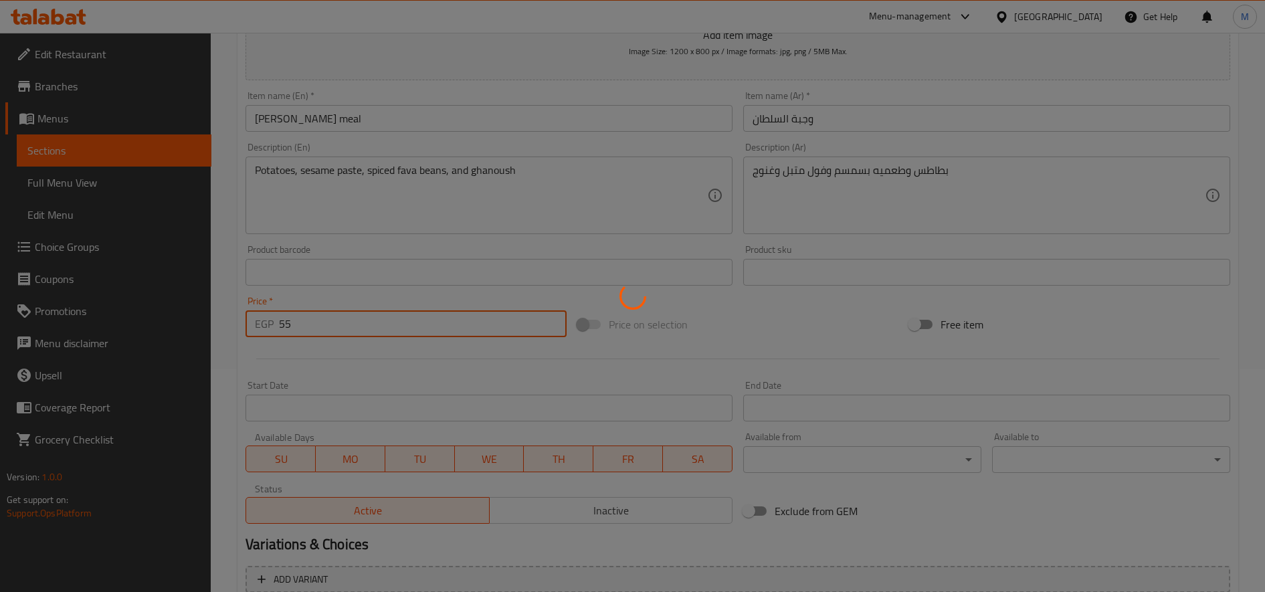
type input "0"
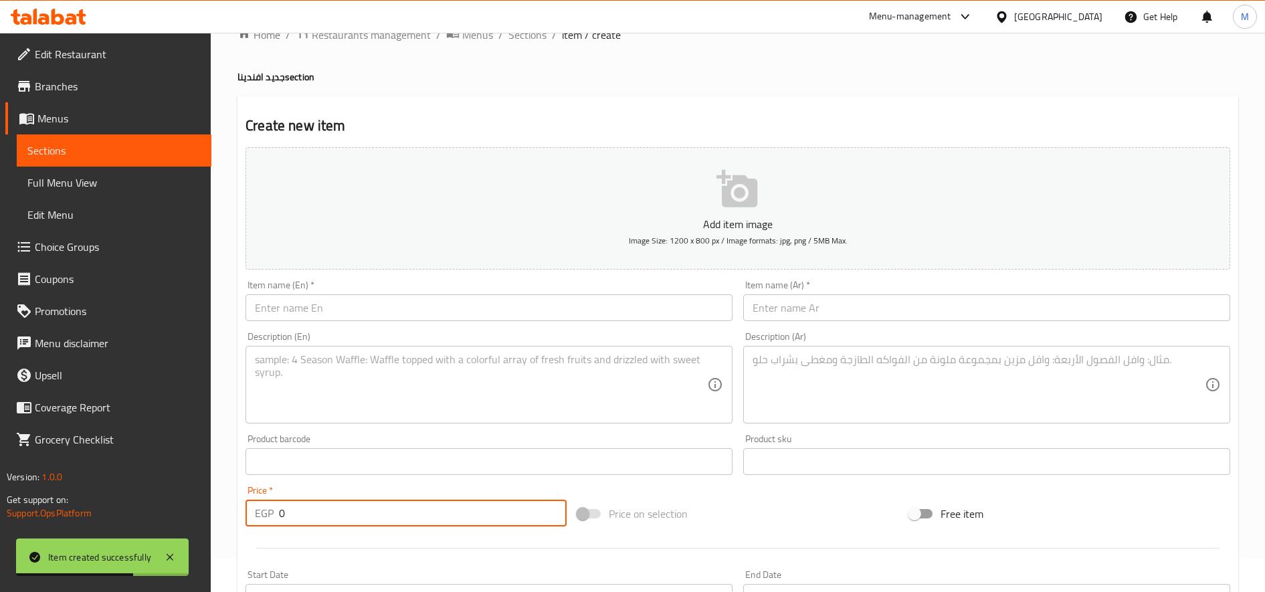
scroll to position [0, 0]
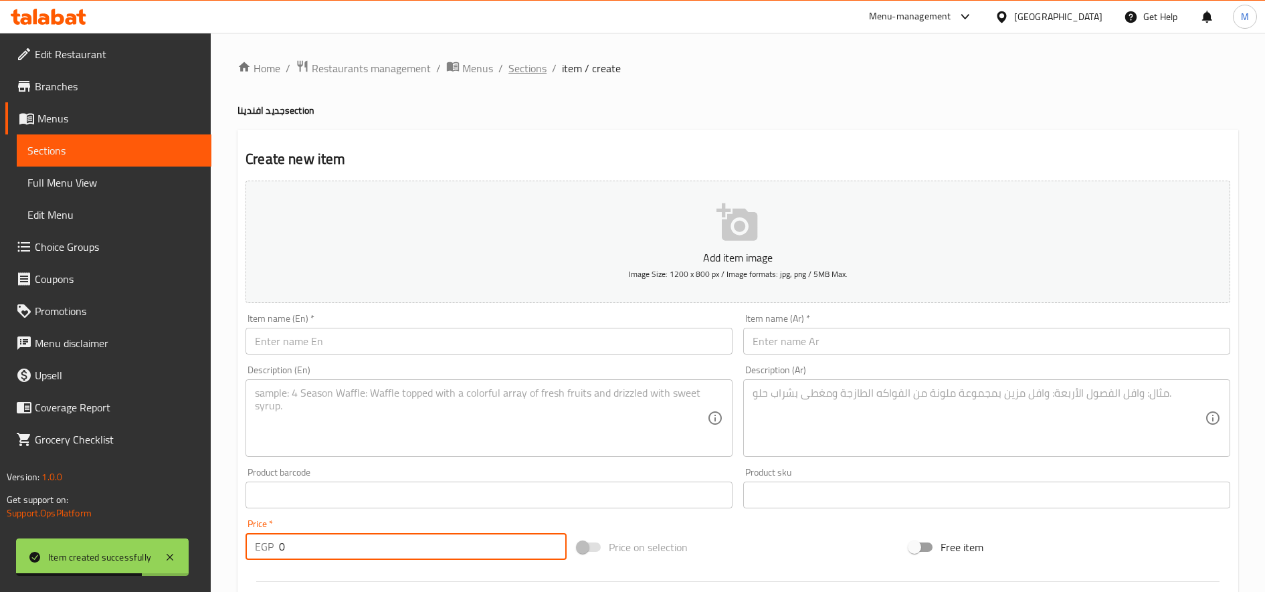
click at [523, 72] on span "Sections" at bounding box center [528, 68] width 38 height 16
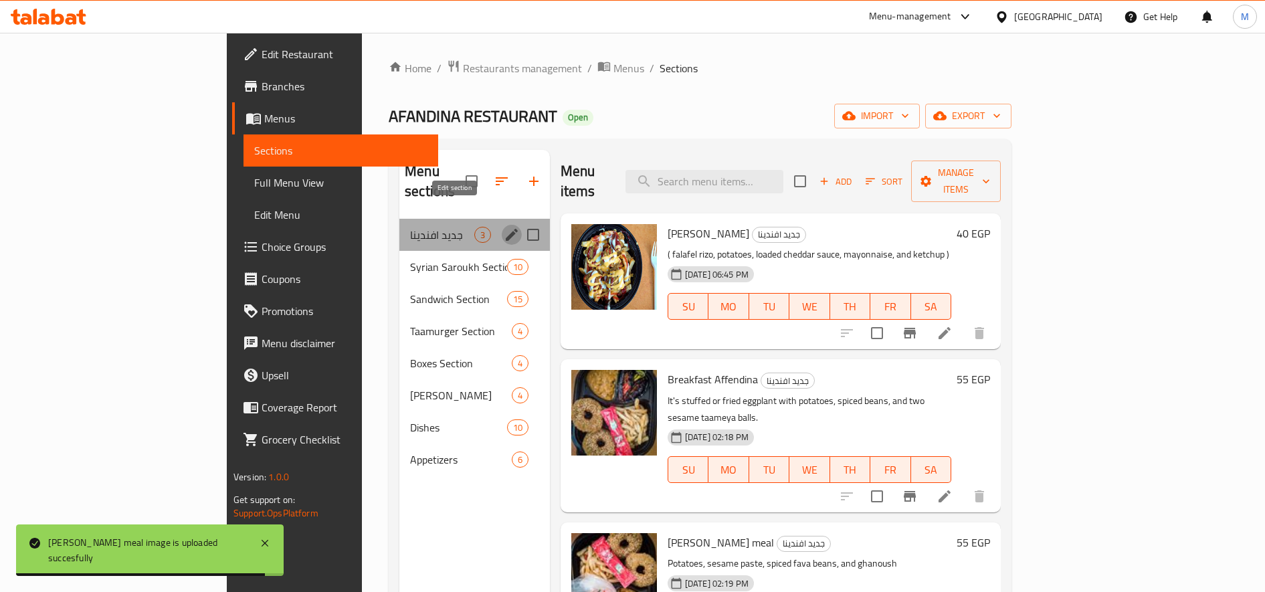
click at [504, 227] on icon "edit" at bounding box center [512, 235] width 16 height 16
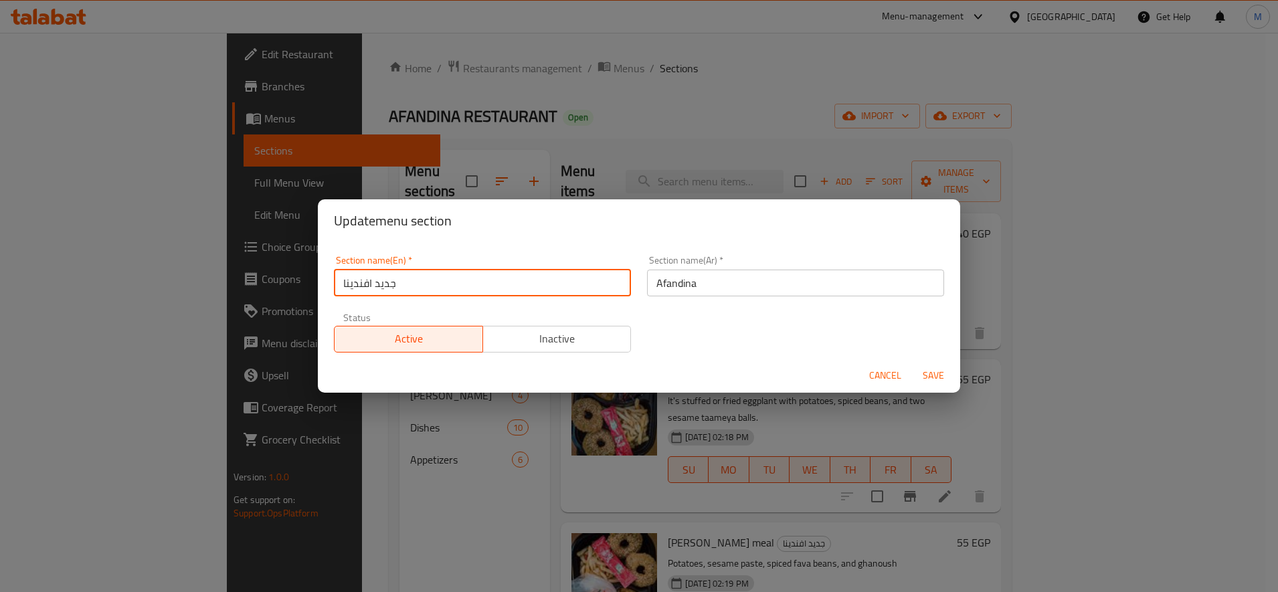
click at [476, 283] on input "جديد افندينا" at bounding box center [482, 283] width 297 height 27
click at [475, 283] on input "جديد افندينا" at bounding box center [482, 283] width 297 height 27
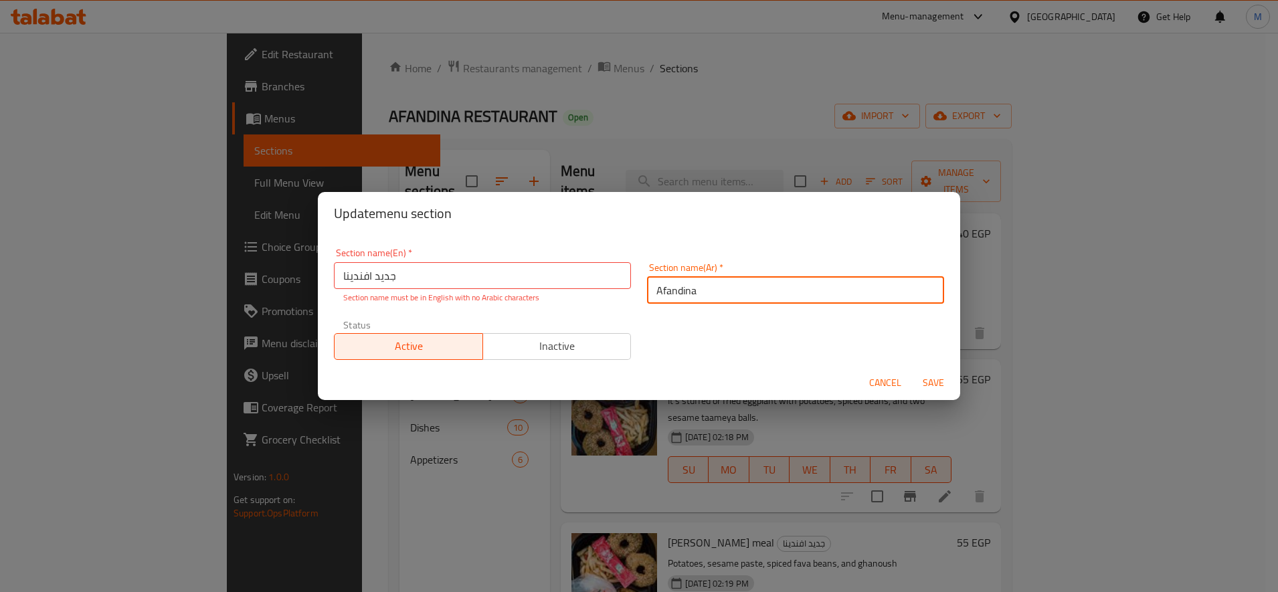
click at [780, 284] on input "Afandina" at bounding box center [795, 290] width 297 height 27
paste input "جديد افندينا"
type input "جديد افندينا"
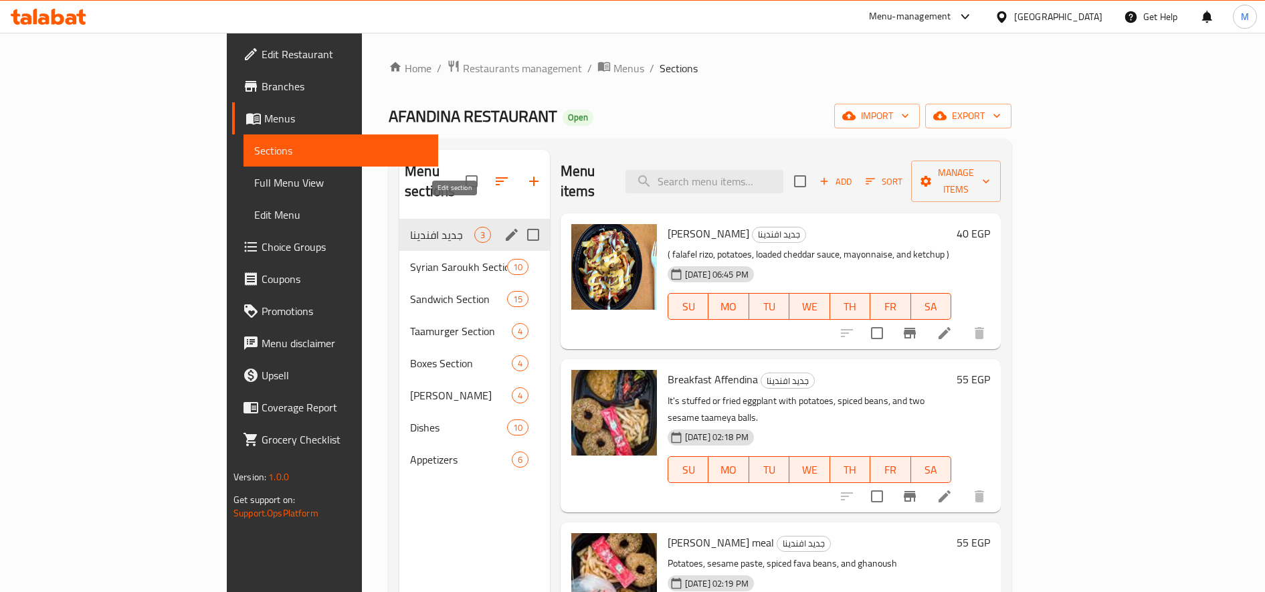
click at [506, 229] on icon "edit" at bounding box center [512, 235] width 12 height 12
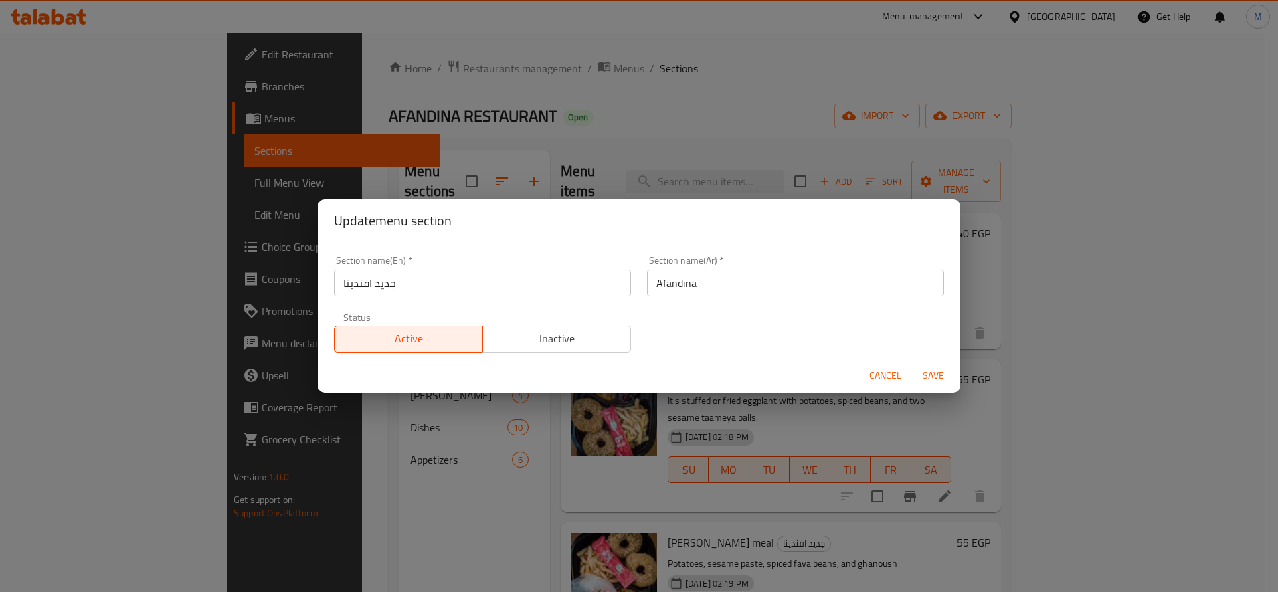
click at [761, 278] on input "Afandina" at bounding box center [795, 283] width 297 height 27
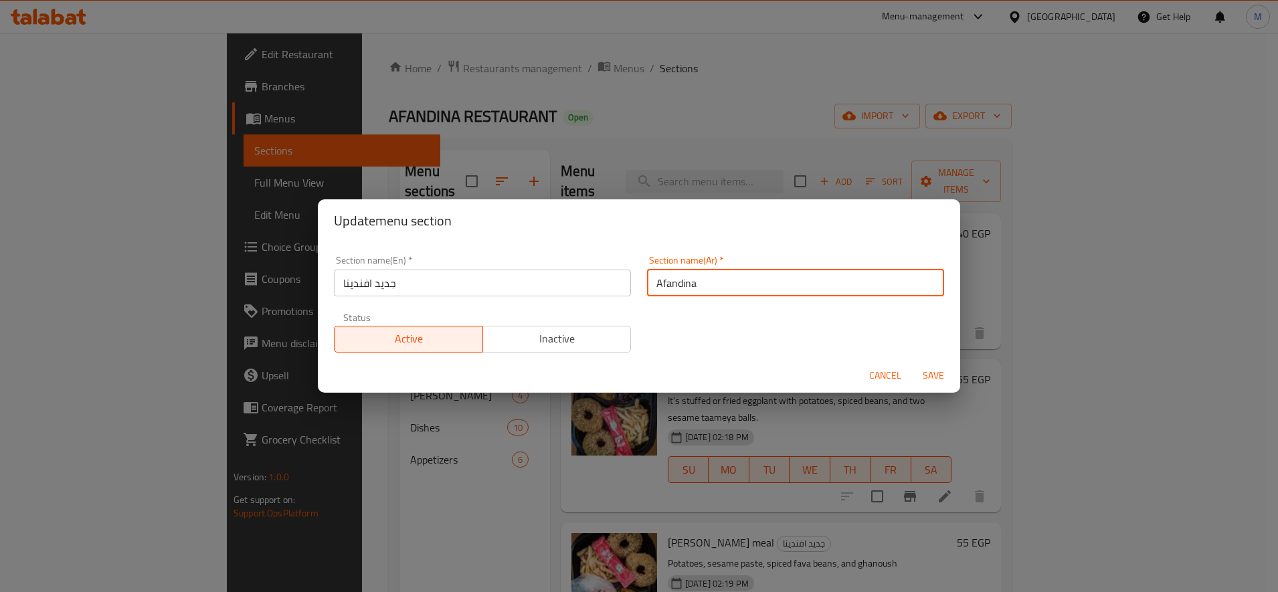
click at [761, 278] on input "Afandina" at bounding box center [795, 283] width 297 height 27
paste input "جديد افندينا"
type input "جديد افندينا"
click at [943, 375] on span "Save" at bounding box center [933, 375] width 32 height 17
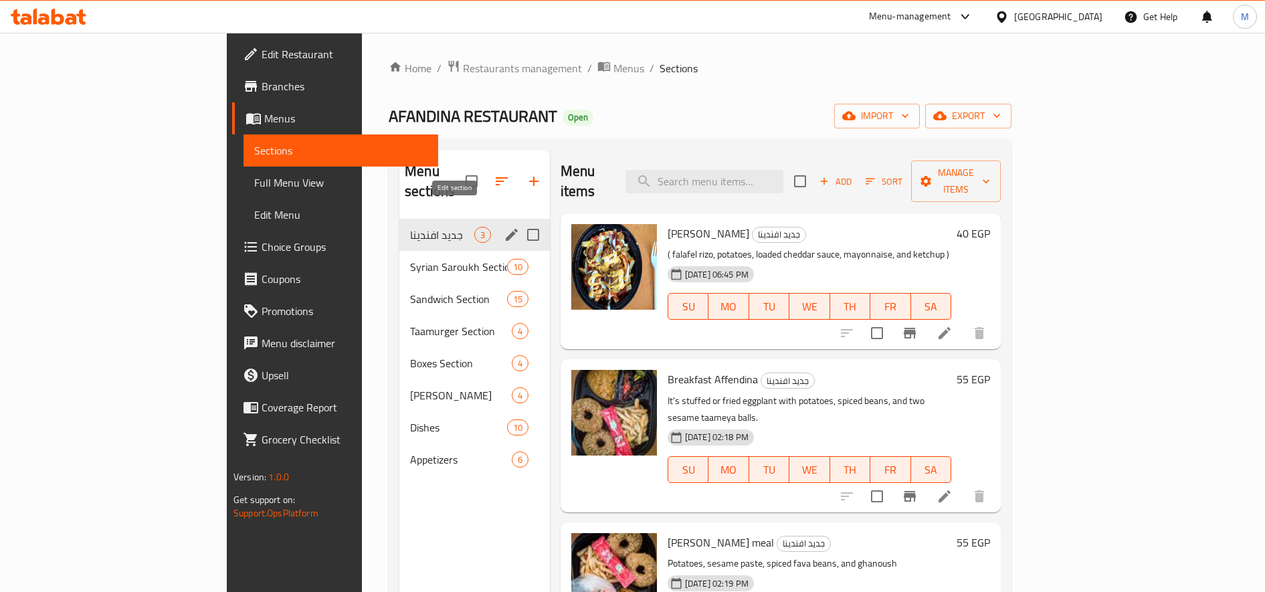
click at [504, 227] on icon "edit" at bounding box center [512, 235] width 16 height 16
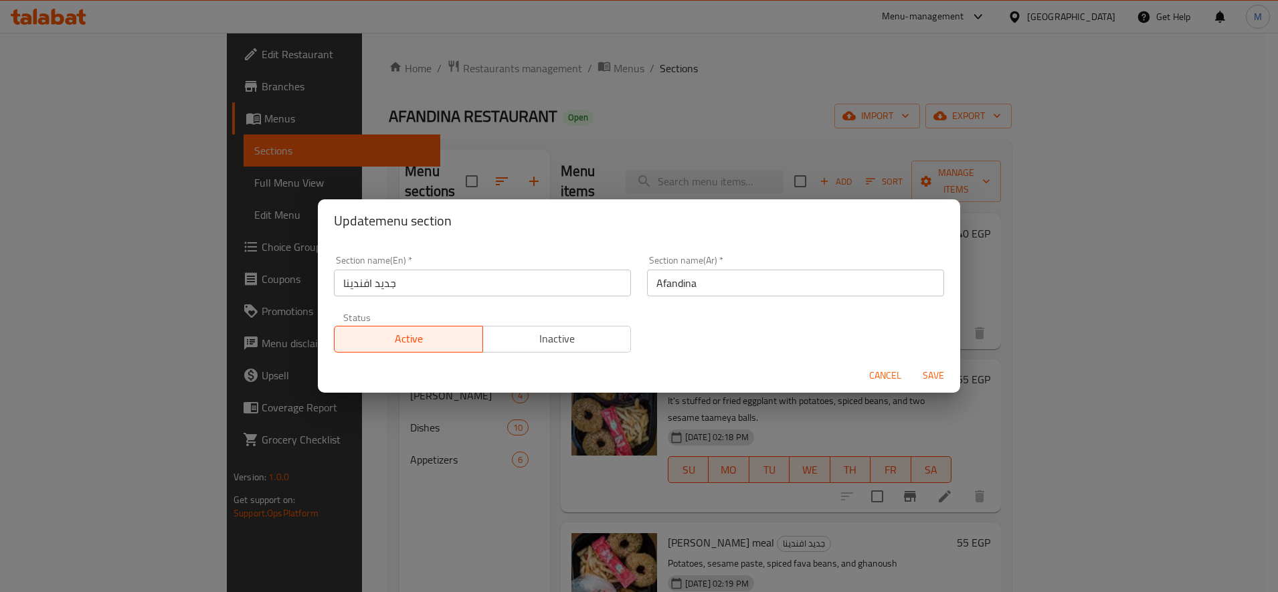
click at [480, 289] on input "جديد افندينا" at bounding box center [482, 283] width 297 height 27
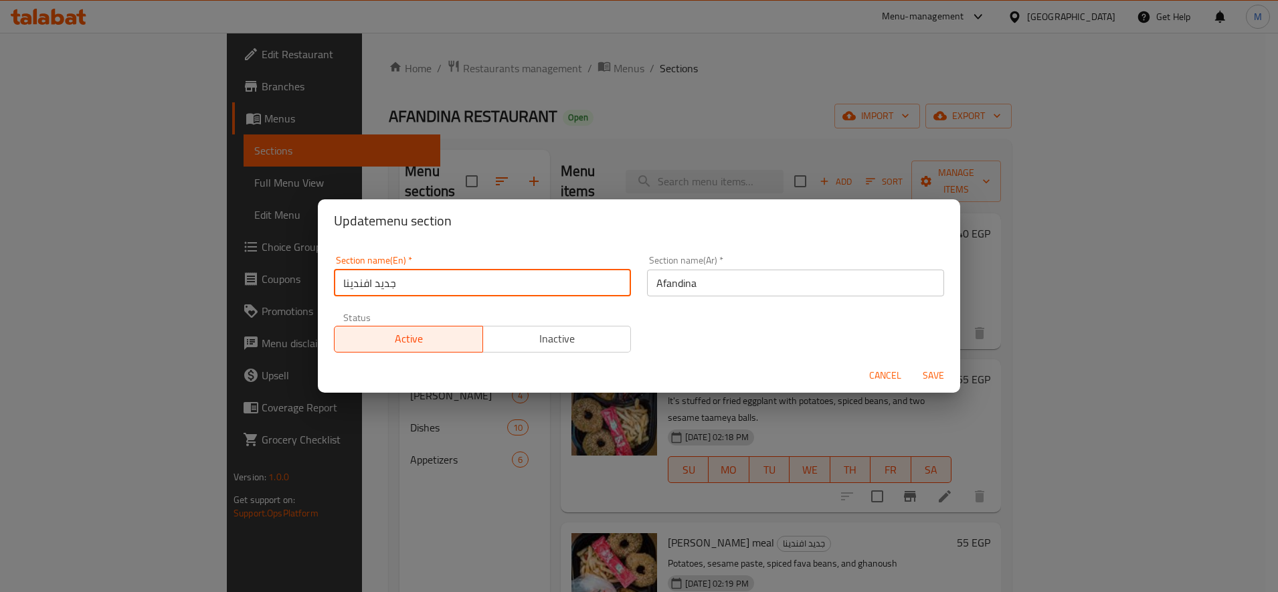
click at [480, 289] on input "جديد افندينا" at bounding box center [482, 283] width 297 height 27
type input "new"
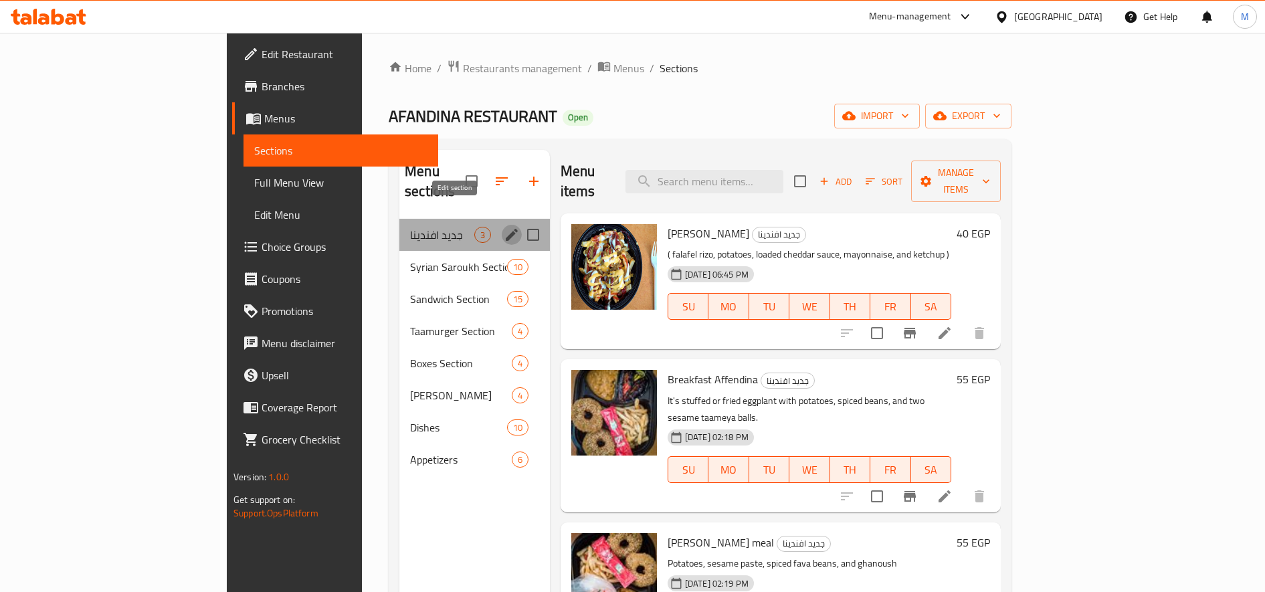
click at [504, 227] on icon "edit" at bounding box center [512, 235] width 16 height 16
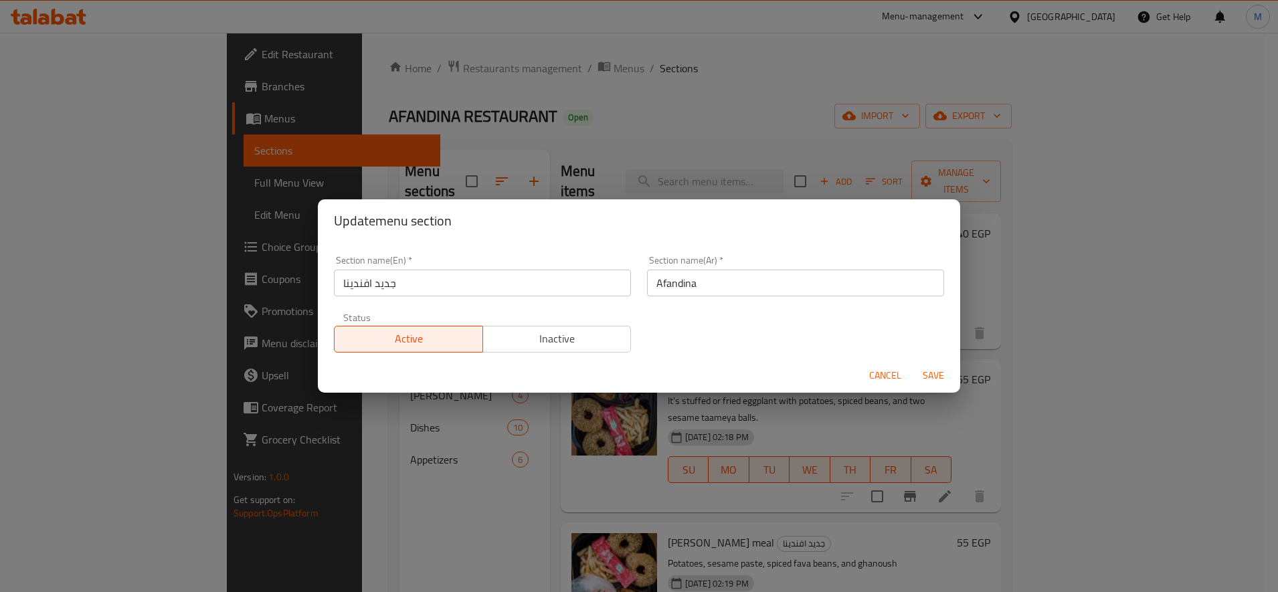
click at [455, 282] on input "جديد افندينا" at bounding box center [482, 283] width 297 height 27
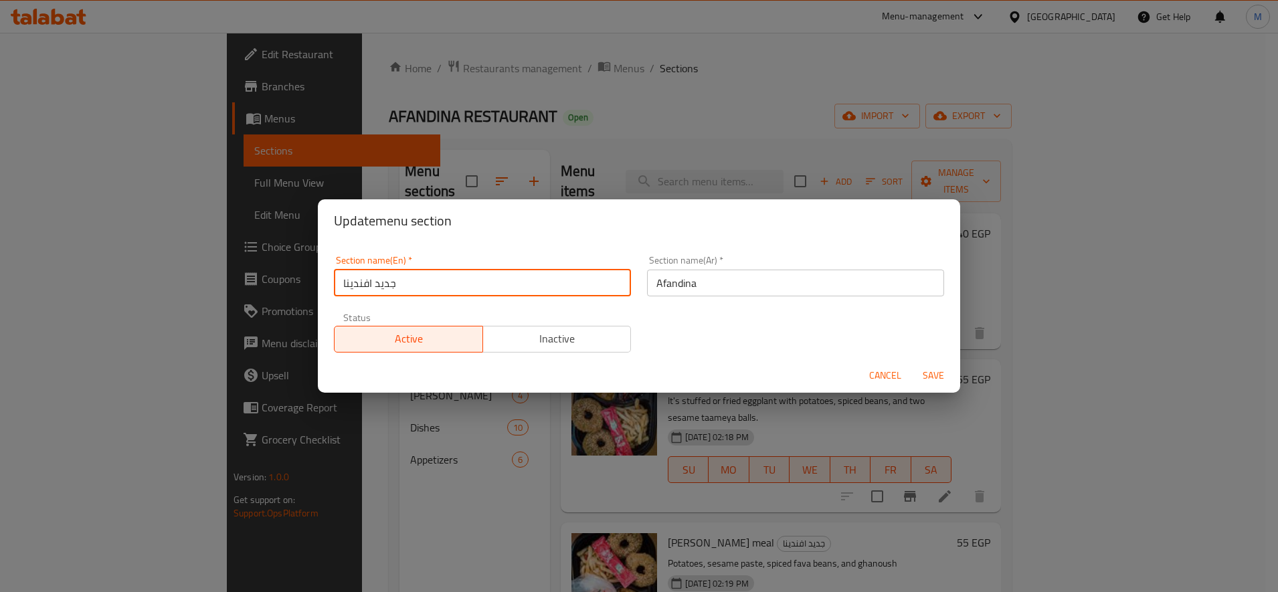
click at [455, 282] on input "جديد افندينا" at bounding box center [482, 283] width 297 height 27
type input "new"
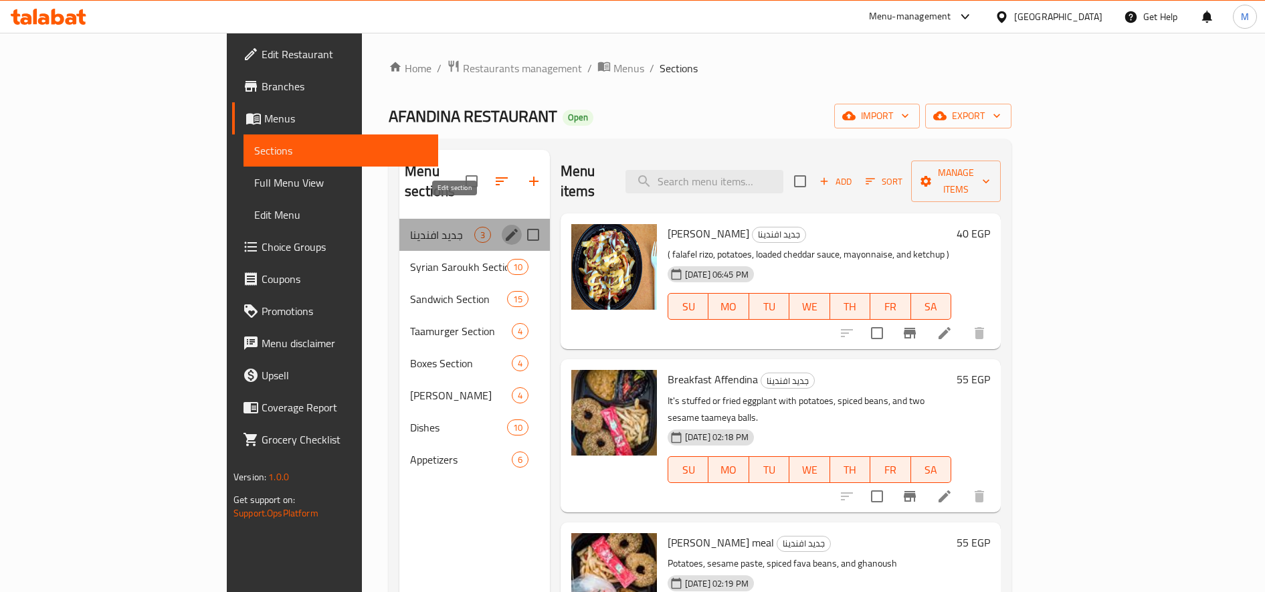
click at [504, 227] on icon "edit" at bounding box center [512, 235] width 16 height 16
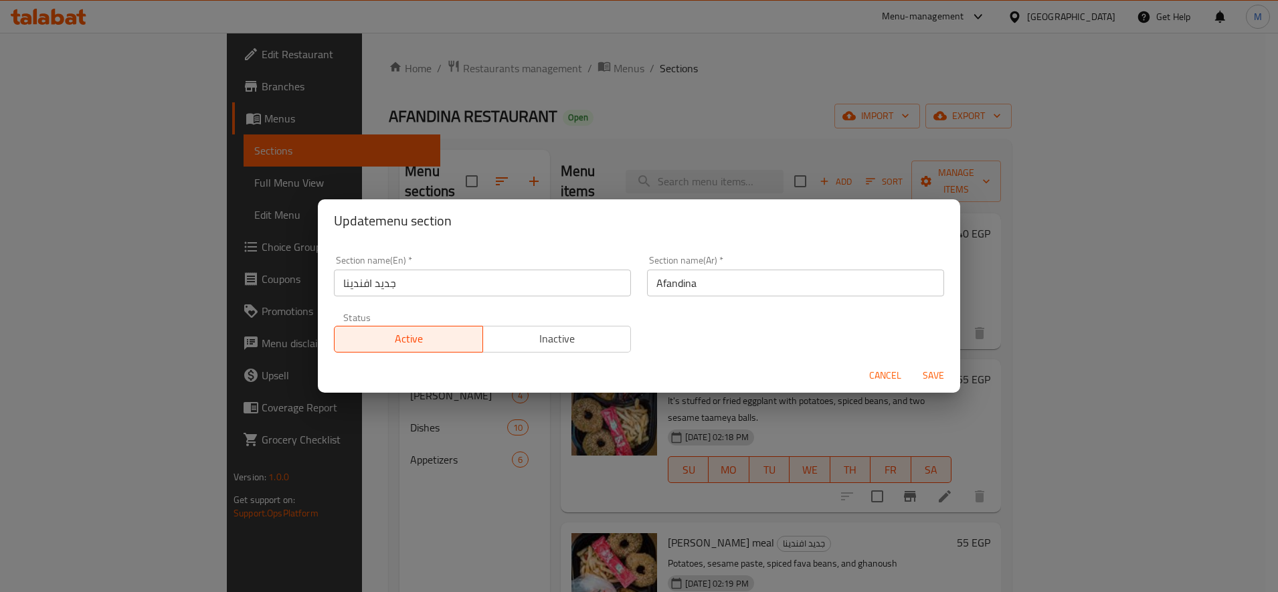
drag, startPoint x: 416, startPoint y: 299, endPoint x: 424, endPoint y: 292, distance: 10.9
click at [419, 298] on div "Section name(En)   * جديد افندينا Section name(En) *" at bounding box center [482, 276] width 313 height 57
click at [426, 286] on input "جديد افندينا" at bounding box center [482, 283] width 297 height 27
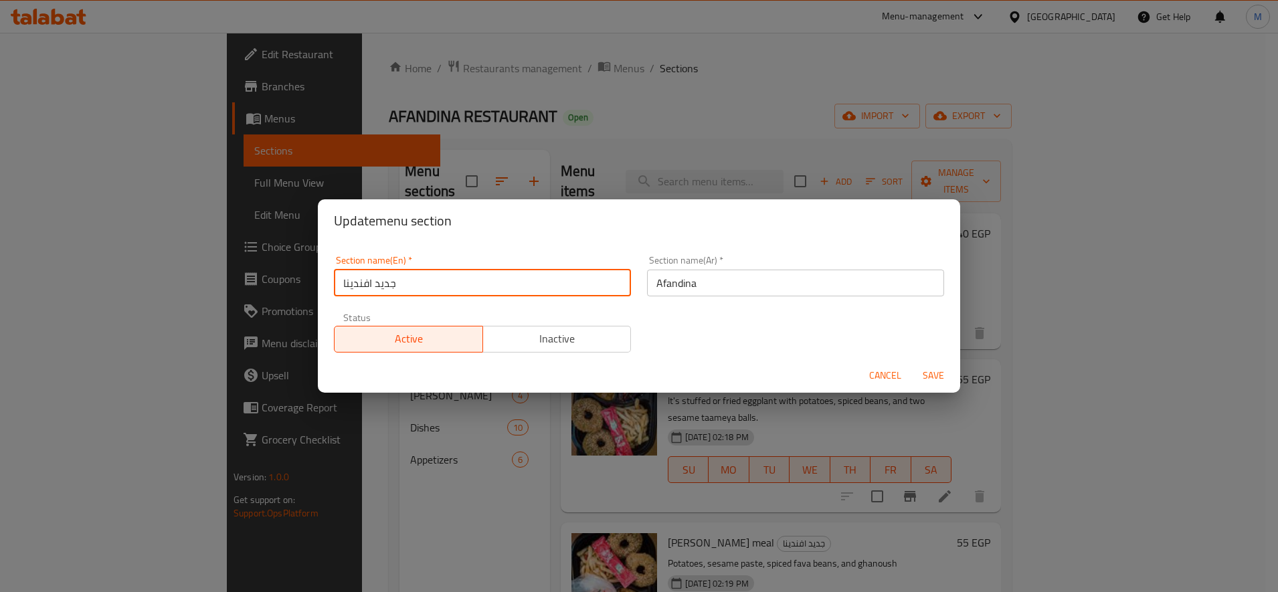
click at [426, 286] on input "جديد افندينا" at bounding box center [482, 283] width 297 height 27
type input "ne"
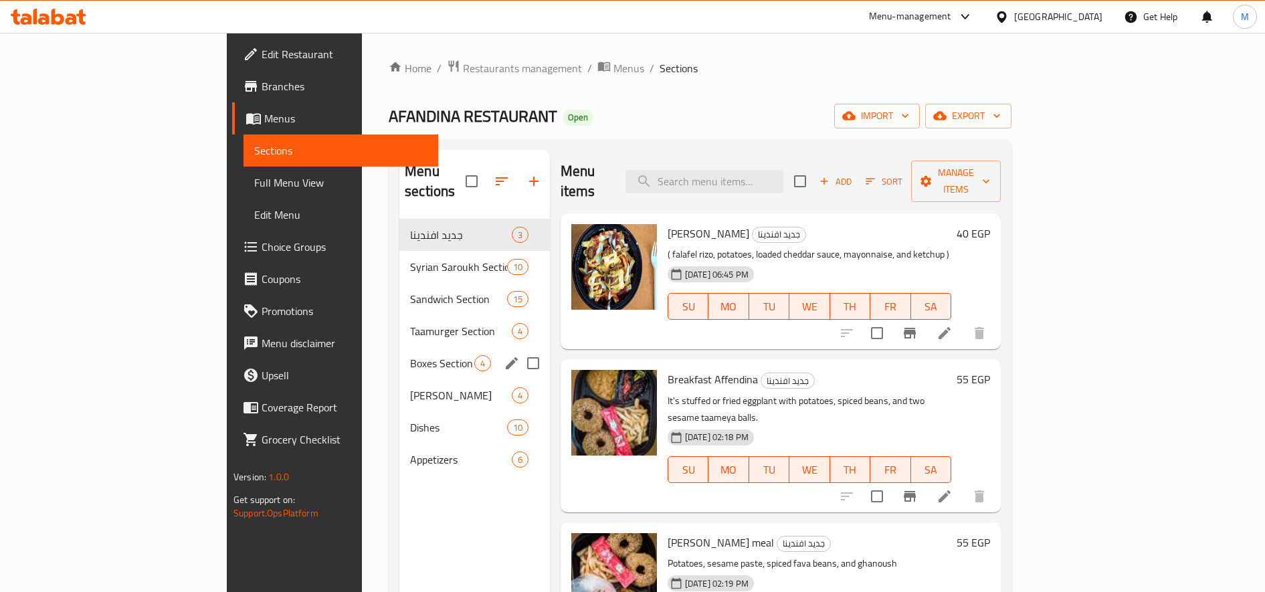
drag, startPoint x: 426, startPoint y: 337, endPoint x: 424, endPoint y: 326, distance: 10.8
click at [474, 355] on div "4" at bounding box center [482, 363] width 17 height 16
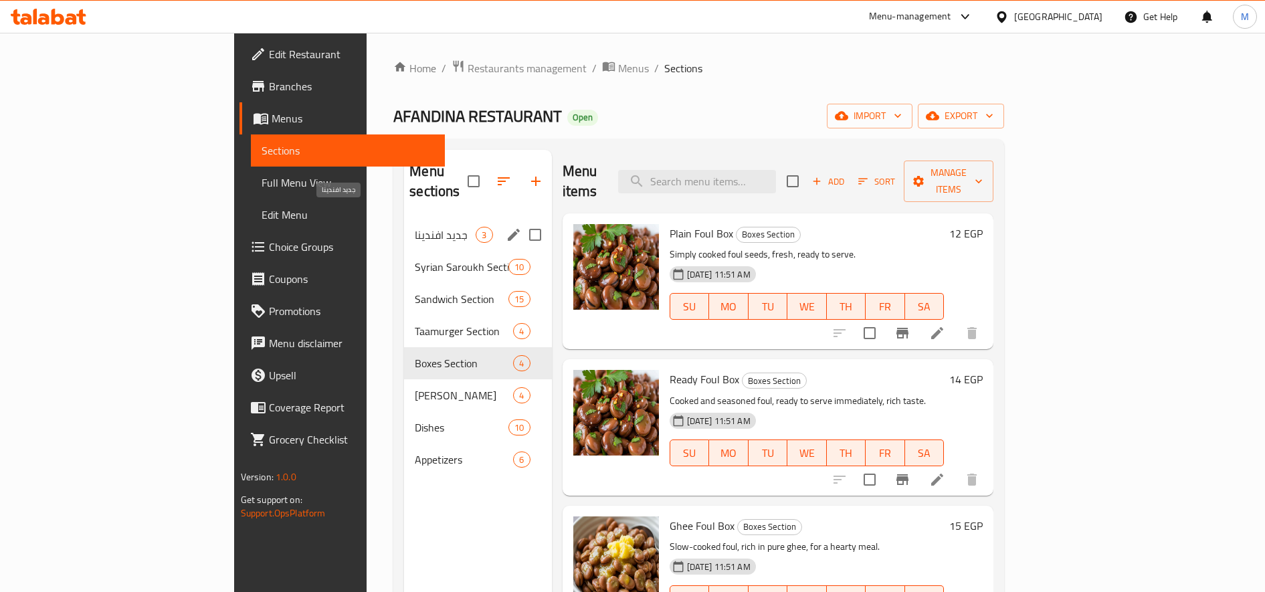
click at [415, 227] on span "جديد افندينا" at bounding box center [445, 235] width 61 height 16
